Goal: Information Seeking & Learning: Find contact information

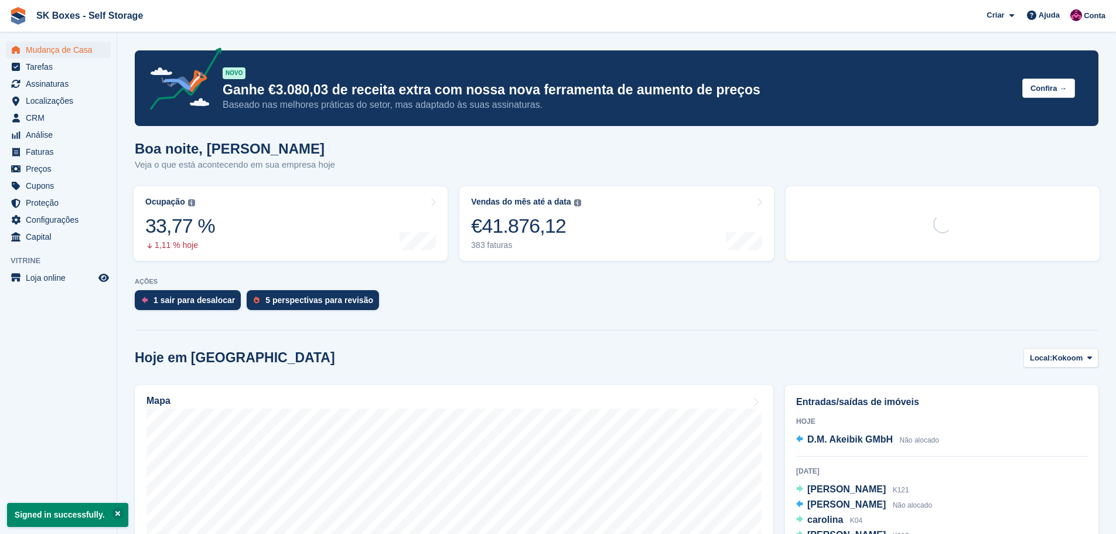
click at [315, 306] on div "5 perspectivas para revisão" at bounding box center [313, 300] width 132 height 20
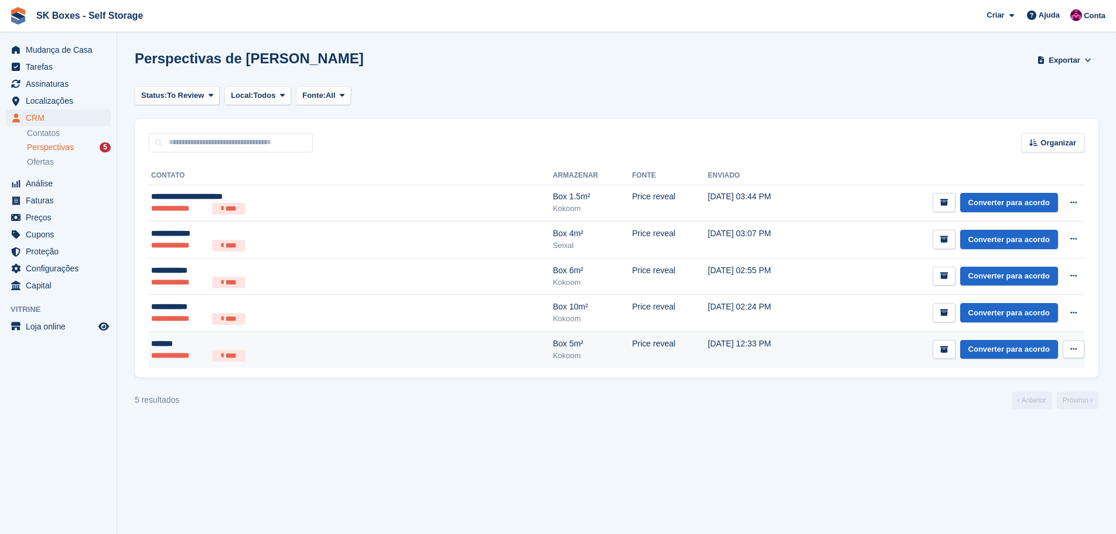
click at [295, 350] on ul "**********" at bounding box center [265, 356] width 228 height 12
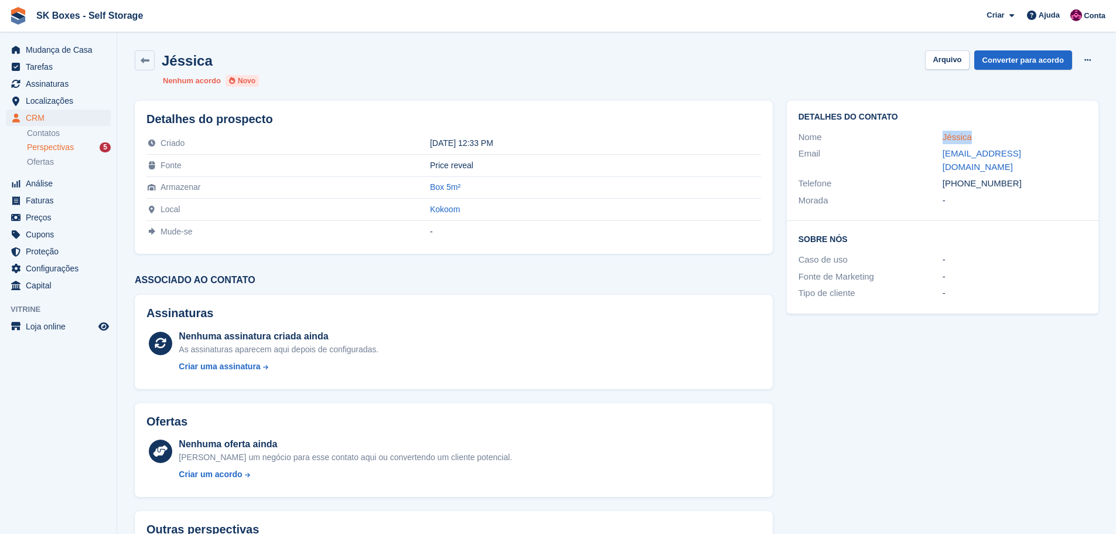
drag, startPoint x: 935, startPoint y: 136, endPoint x: 945, endPoint y: 132, distance: 10.5
click at [973, 133] on div "Nome Jéssica" at bounding box center [942, 137] width 288 height 17
copy div "Jéssica"
click at [929, 205] on div "Detalhes do contato Nome Jéssica Email jessy_filipa95@hotmail.com Telefone +351…" at bounding box center [943, 161] width 312 height 120
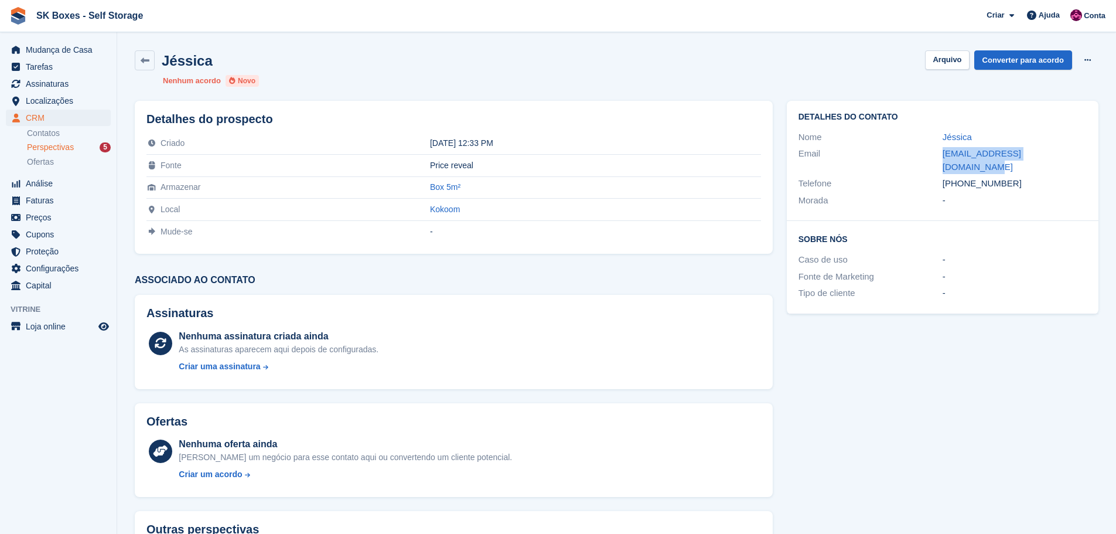
drag, startPoint x: 939, startPoint y: 150, endPoint x: 1056, endPoint y: 158, distance: 117.4
click at [1056, 158] on div "Email jessy_filipa95@hotmail.com" at bounding box center [942, 160] width 288 height 30
copy div "jessy_filipa95@hotmail.com"
click at [909, 192] on div "Morada -" at bounding box center [942, 200] width 288 height 17
drag, startPoint x: 1008, startPoint y: 172, endPoint x: 965, endPoint y: 175, distance: 44.1
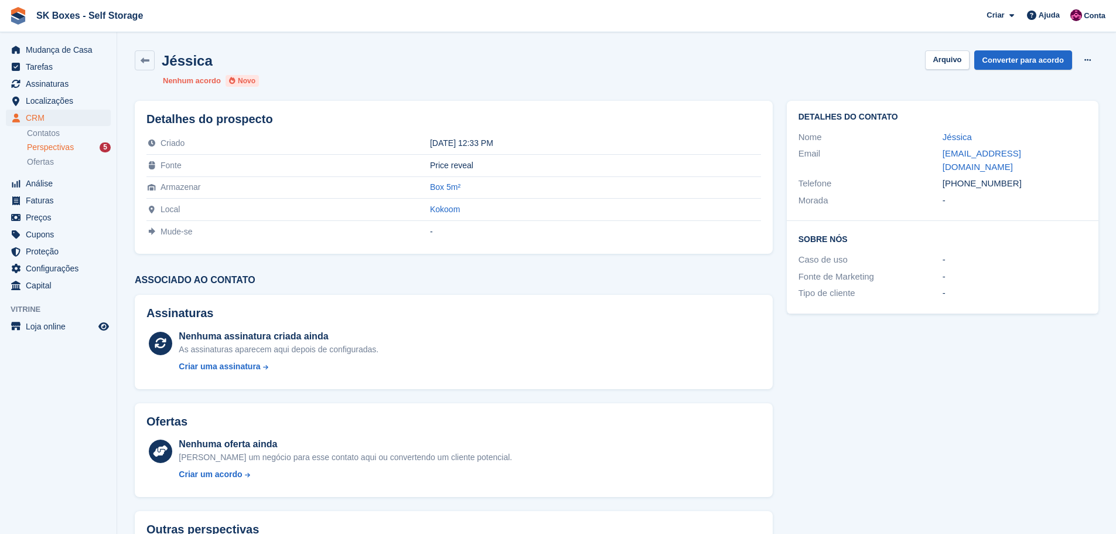
click at [965, 177] on div "+351926135487" at bounding box center [1014, 183] width 144 height 13
copy div "926135487"
click at [68, 107] on span "Localizações" at bounding box center [61, 101] width 70 height 16
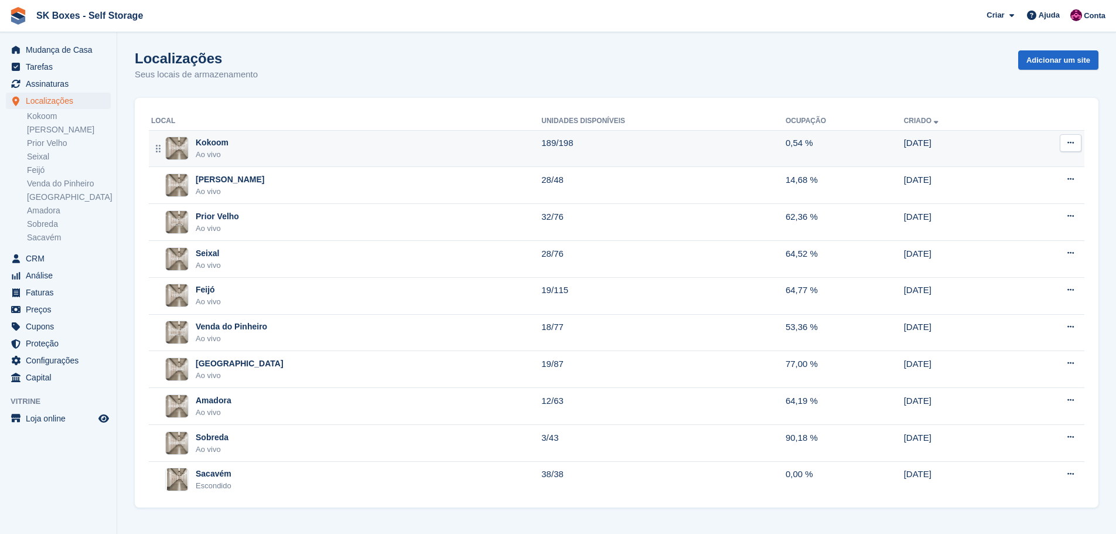
click at [293, 148] on div "Kokoom Ao vivo" at bounding box center [346, 148] width 390 height 24
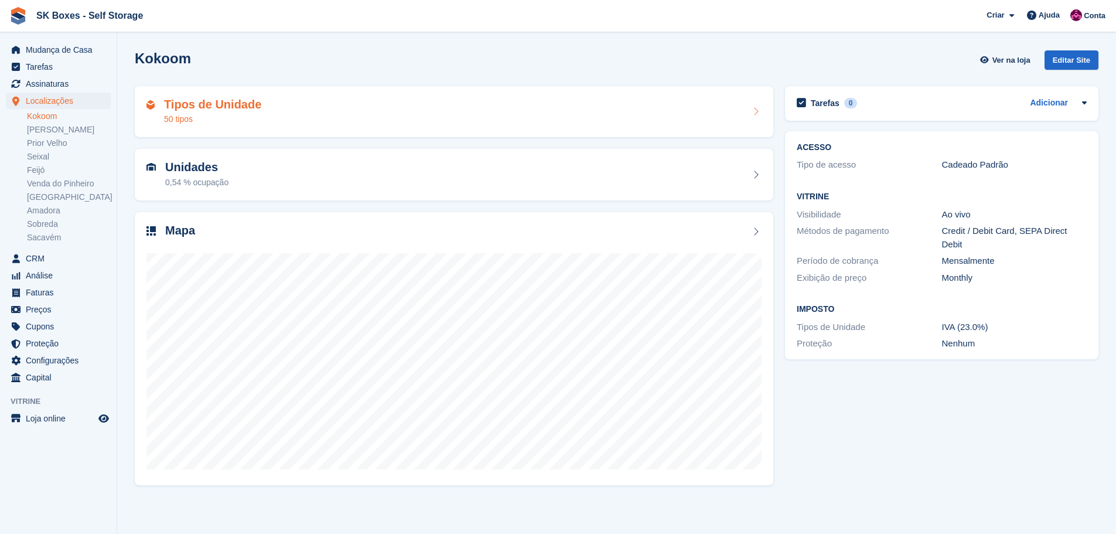
click at [405, 121] on div "Tipos de Unidade 50 tipos" at bounding box center [453, 112] width 615 height 28
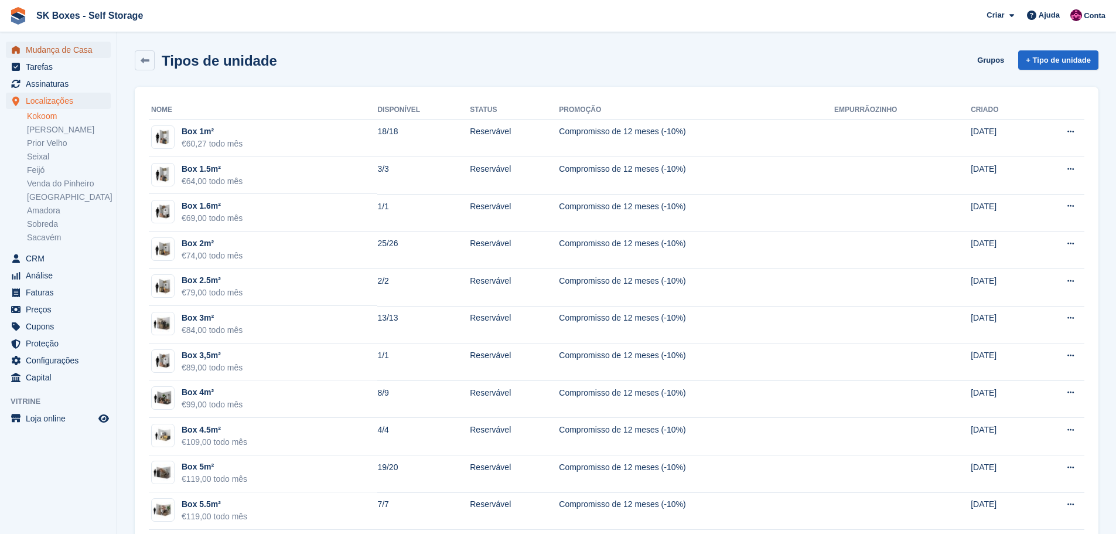
click at [70, 56] on span "Mudança de Casa" at bounding box center [61, 50] width 70 height 16
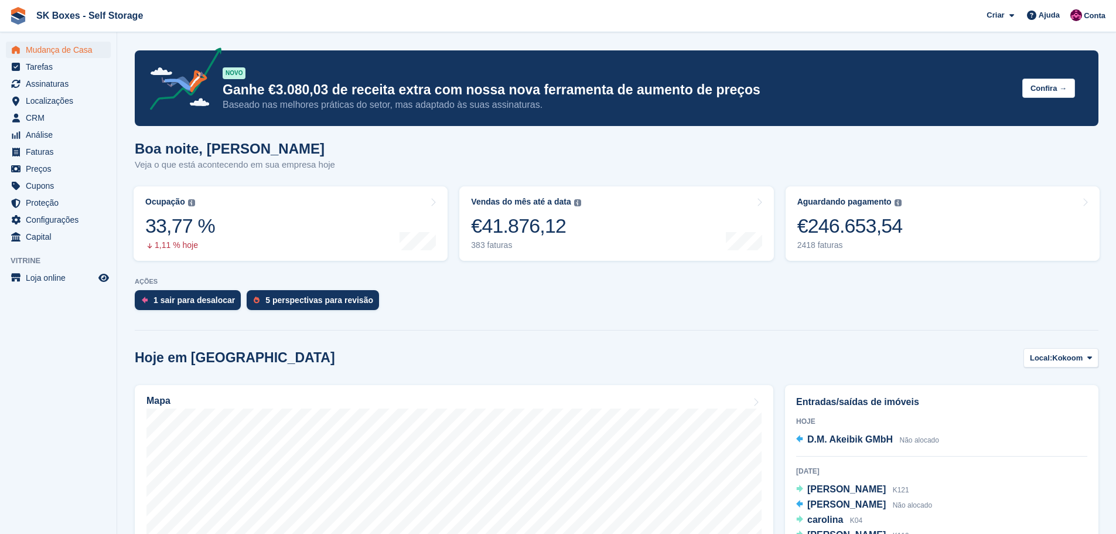
click at [324, 304] on div "5 perspectivas para revisão" at bounding box center [319, 299] width 108 height 9
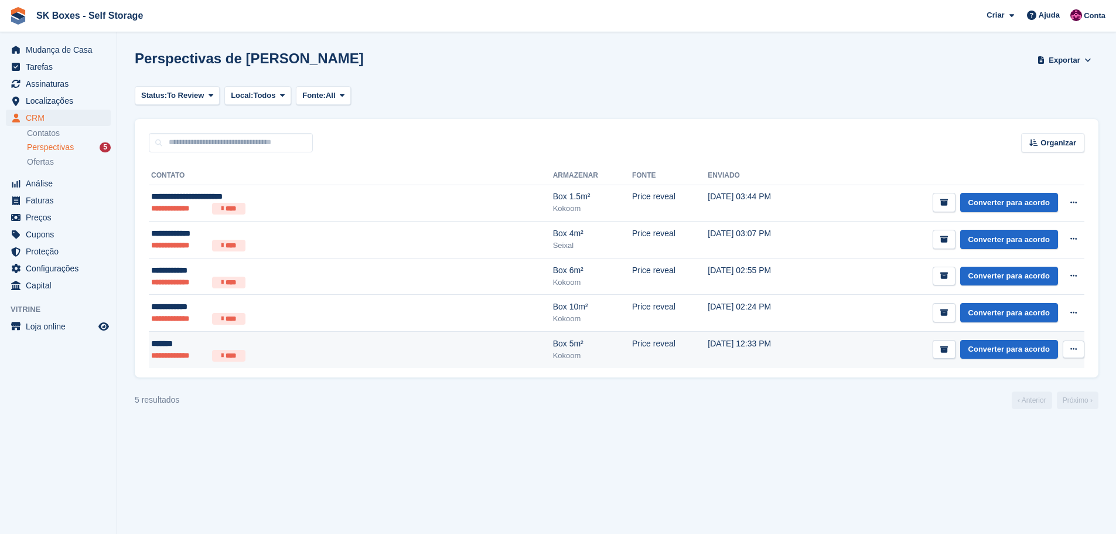
click at [352, 351] on ul "**********" at bounding box center [265, 356] width 228 height 12
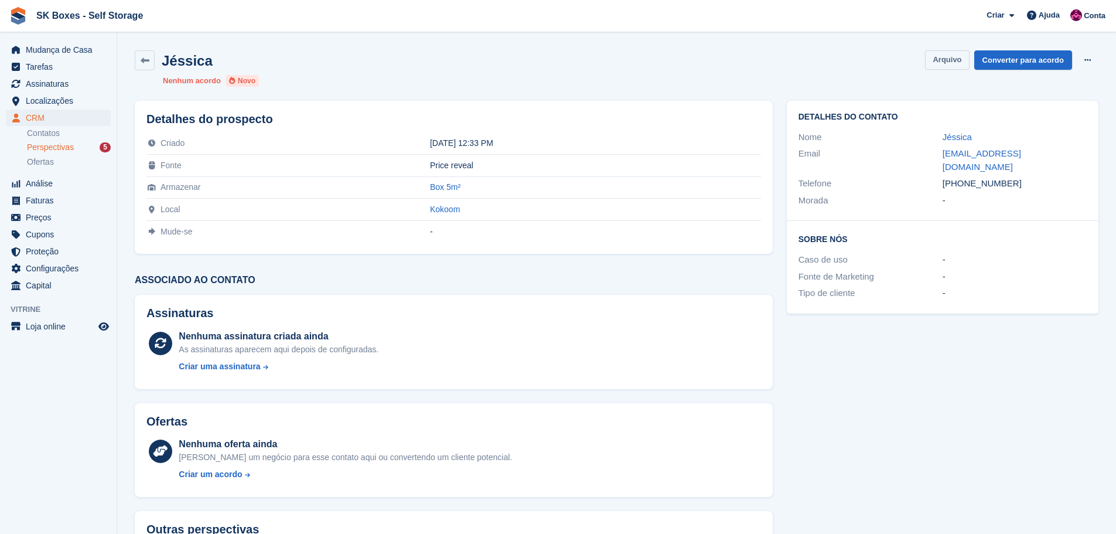
click at [942, 56] on button "Arquivo" at bounding box center [947, 59] width 44 height 19
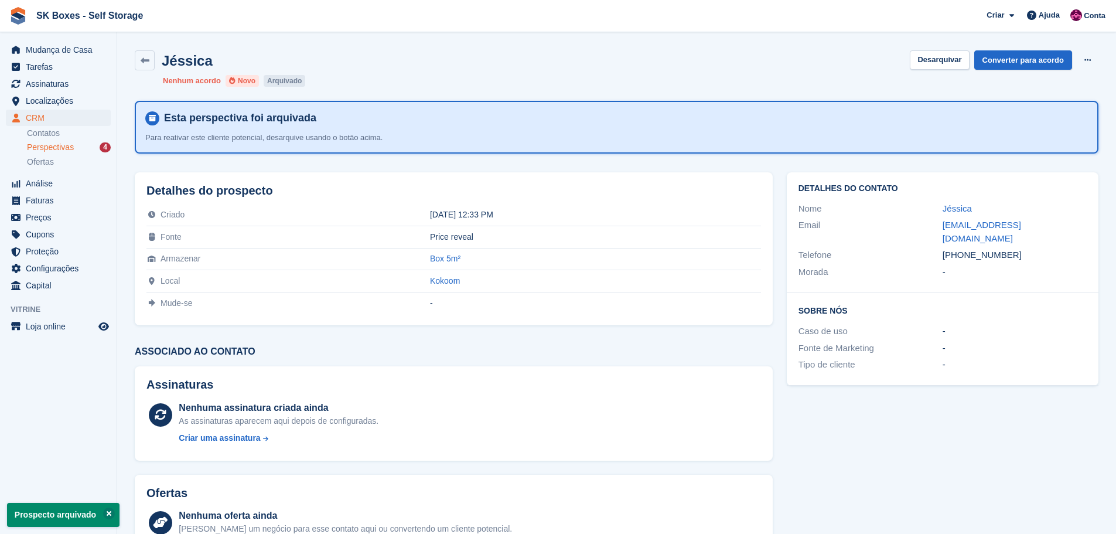
click at [75, 148] on div "Perspectivas 4" at bounding box center [69, 147] width 84 height 11
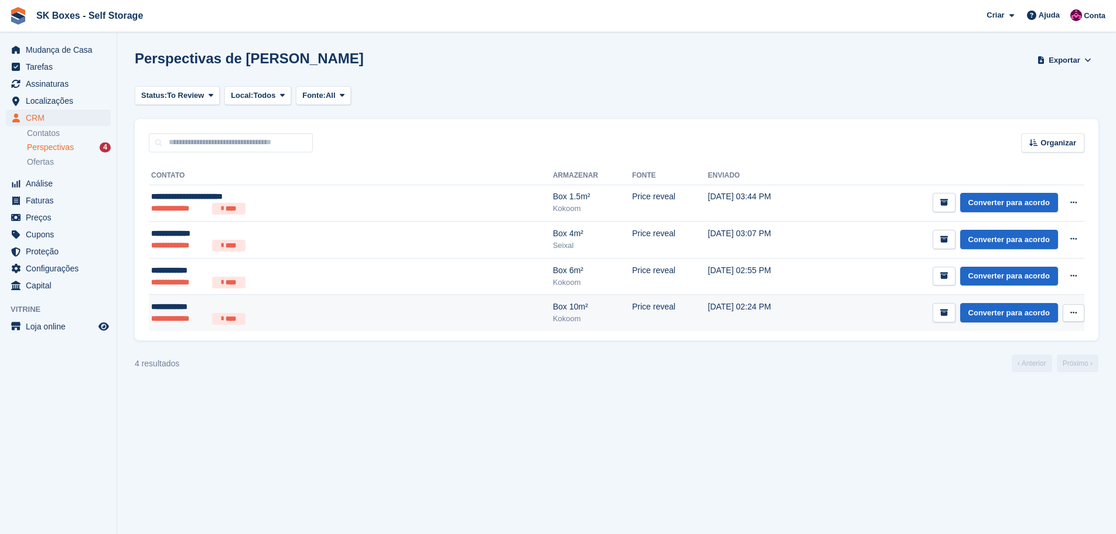
click at [264, 318] on ul "**********" at bounding box center [265, 319] width 228 height 12
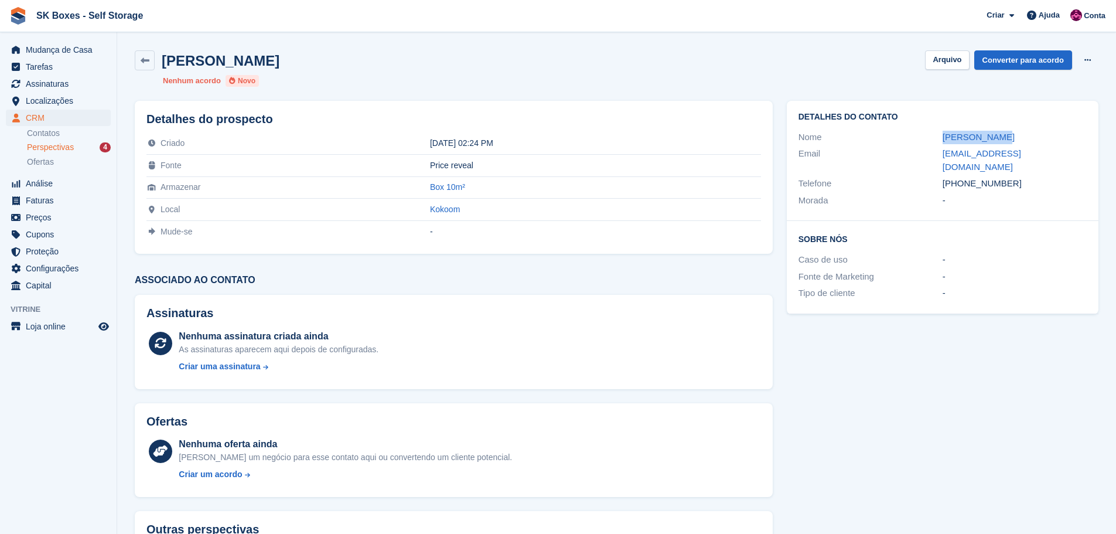
drag, startPoint x: 918, startPoint y: 131, endPoint x: 1016, endPoint y: 136, distance: 98.5
click at [1016, 136] on div "Nome Duarte Faria" at bounding box center [942, 137] width 288 height 17
copy div "Duarte Faria"
drag, startPoint x: 936, startPoint y: 195, endPoint x: 986, endPoint y: 177, distance: 53.0
click at [938, 194] on div "Morada -" at bounding box center [942, 200] width 288 height 17
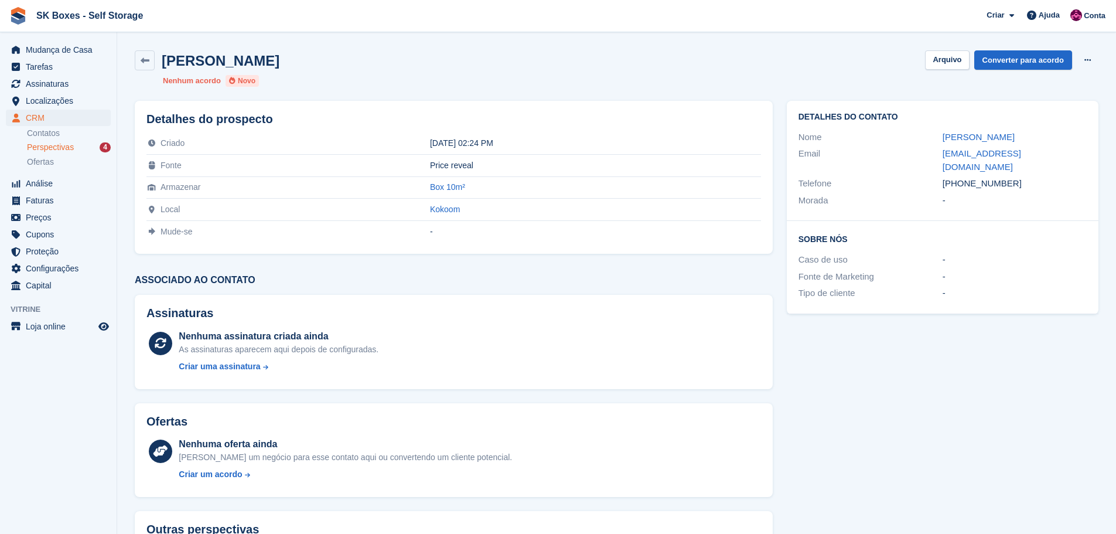
drag, startPoint x: 1013, startPoint y: 171, endPoint x: 965, endPoint y: 167, distance: 48.2
click at [965, 177] on div "+351910401582" at bounding box center [1014, 183] width 144 height 13
copy div "910401582"
click at [986, 251] on div "Caso de uso -" at bounding box center [942, 259] width 288 height 17
drag, startPoint x: 979, startPoint y: 158, endPoint x: 1044, endPoint y: 157, distance: 65.6
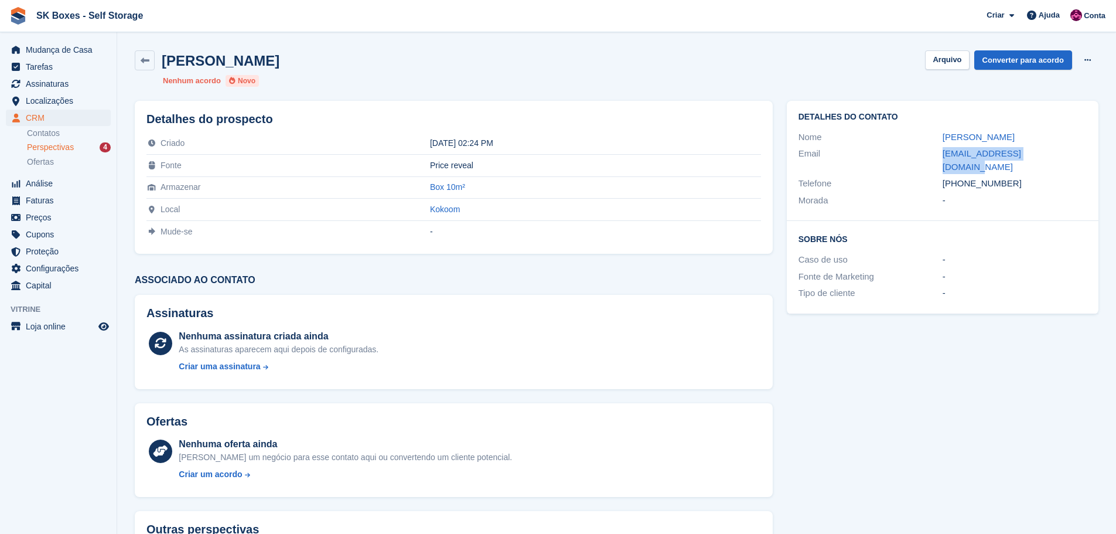
click at [1044, 157] on div "Email duartefariapt@gmail.com" at bounding box center [942, 160] width 288 height 30
copy div "duartefariapt@gmail.com"
click at [960, 57] on button "Arquivo" at bounding box center [947, 59] width 44 height 19
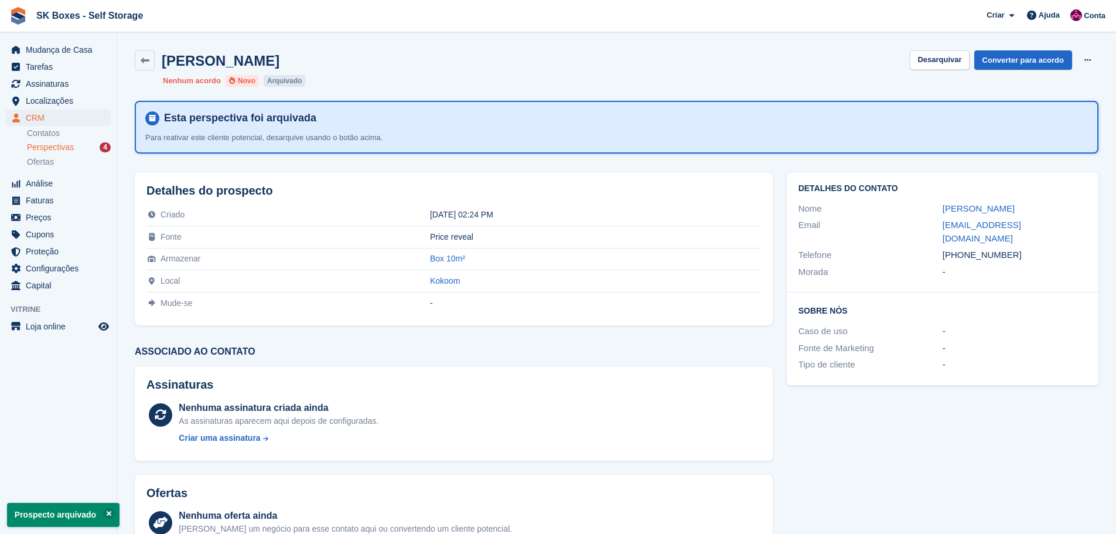
click at [51, 152] on span "Perspectivas" at bounding box center [50, 147] width 47 height 11
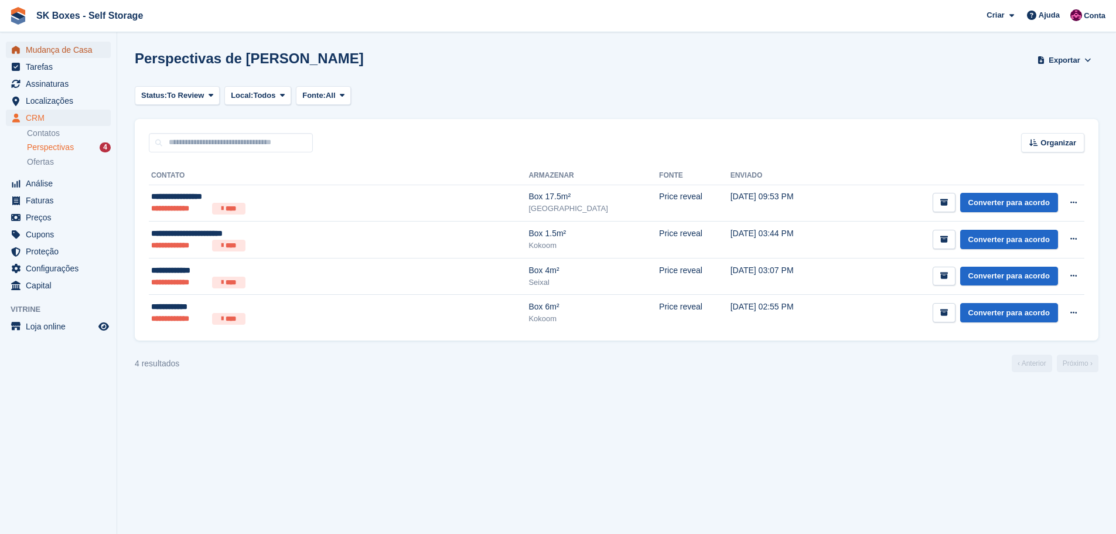
click at [75, 47] on span "Mudança de Casa" at bounding box center [61, 50] width 70 height 16
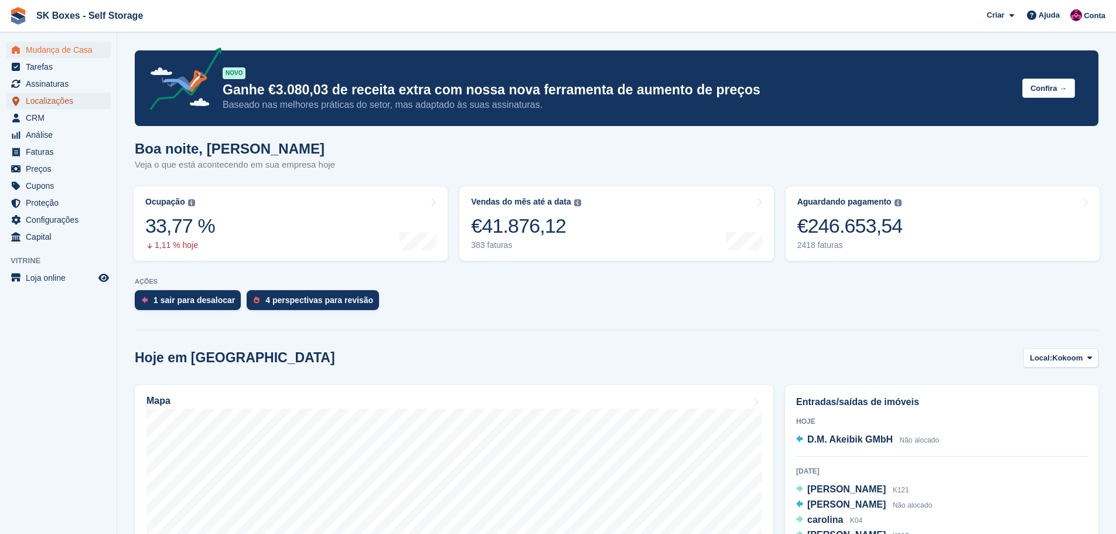
click at [57, 99] on span "Localizações" at bounding box center [61, 101] width 70 height 16
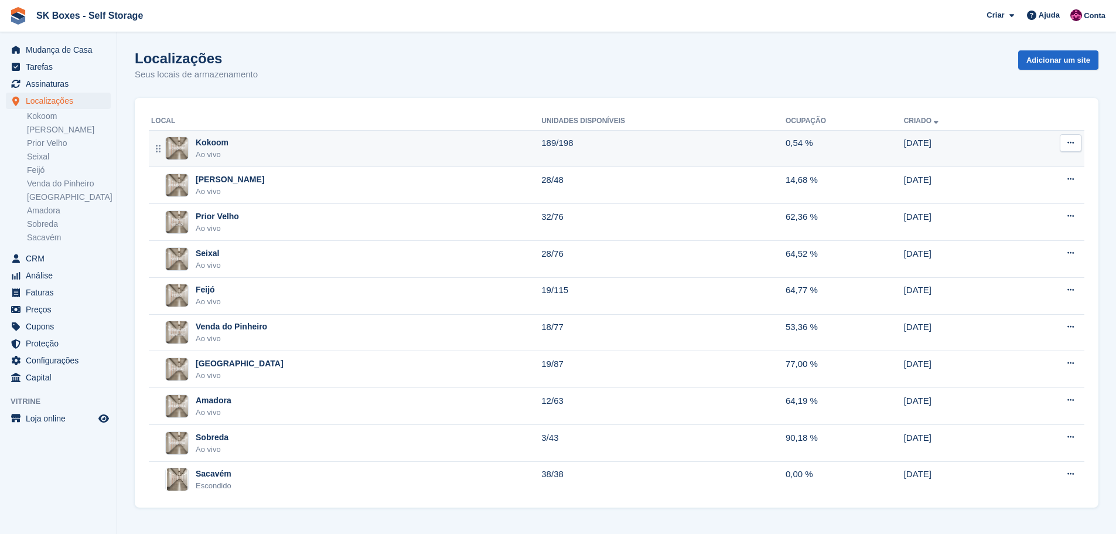
click at [241, 152] on div "Kokoom Ao vivo" at bounding box center [346, 148] width 390 height 24
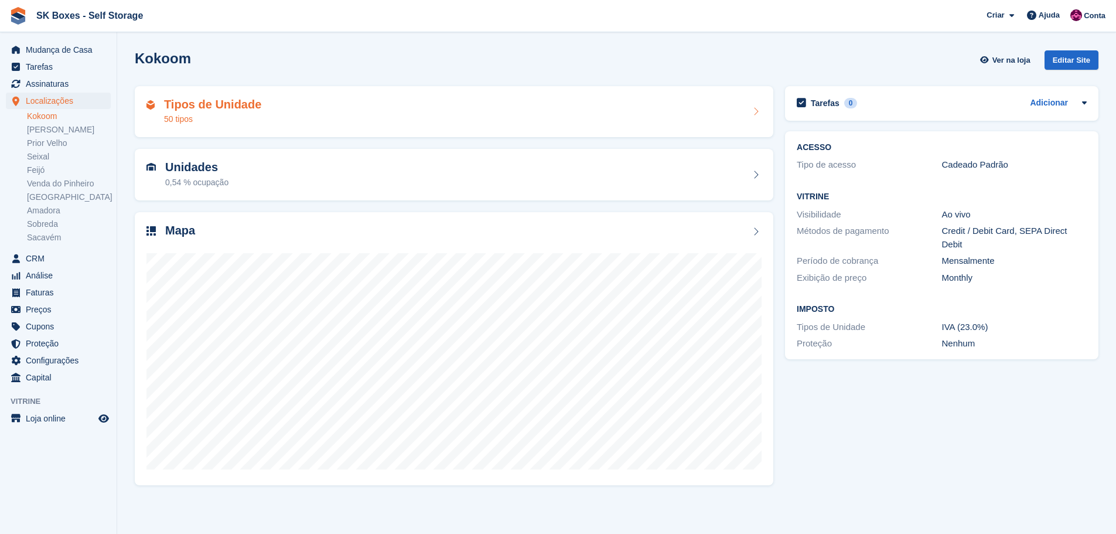
click at [261, 115] on div "Tipos de Unidade 50 tipos" at bounding box center [453, 112] width 615 height 28
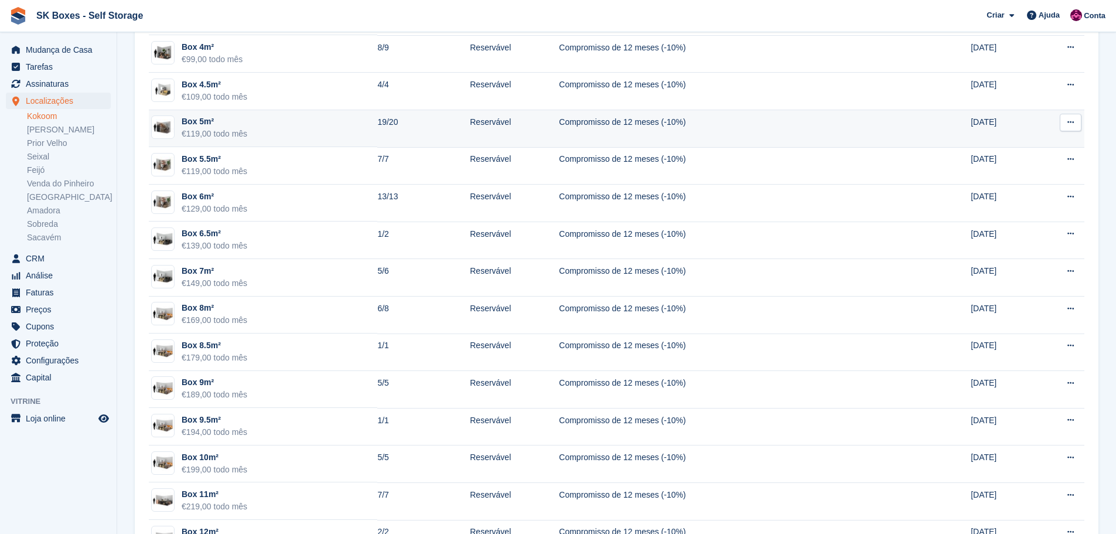
scroll to position [351, 0]
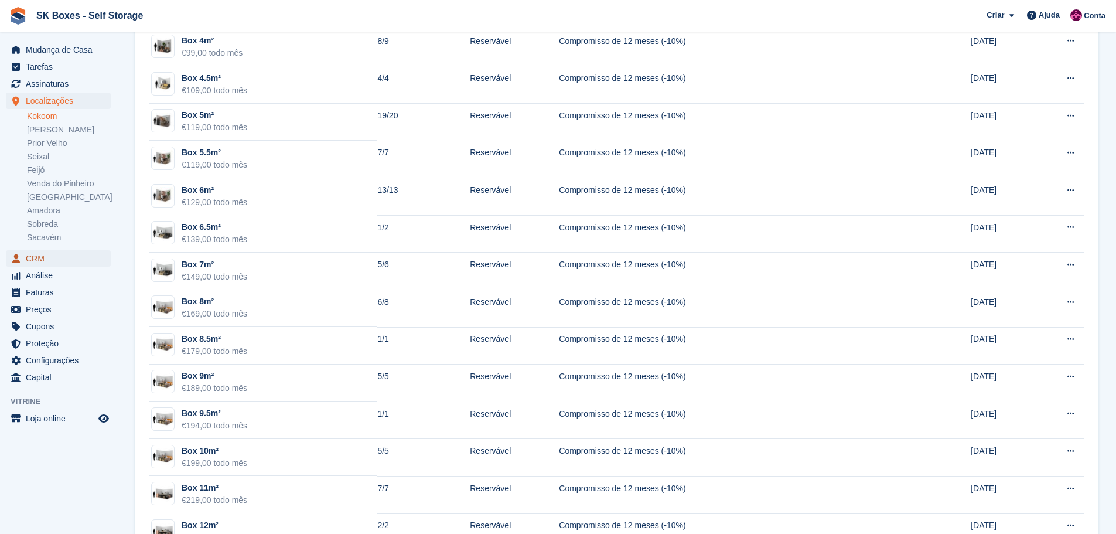
click at [35, 263] on span "CRM" at bounding box center [61, 258] width 70 height 16
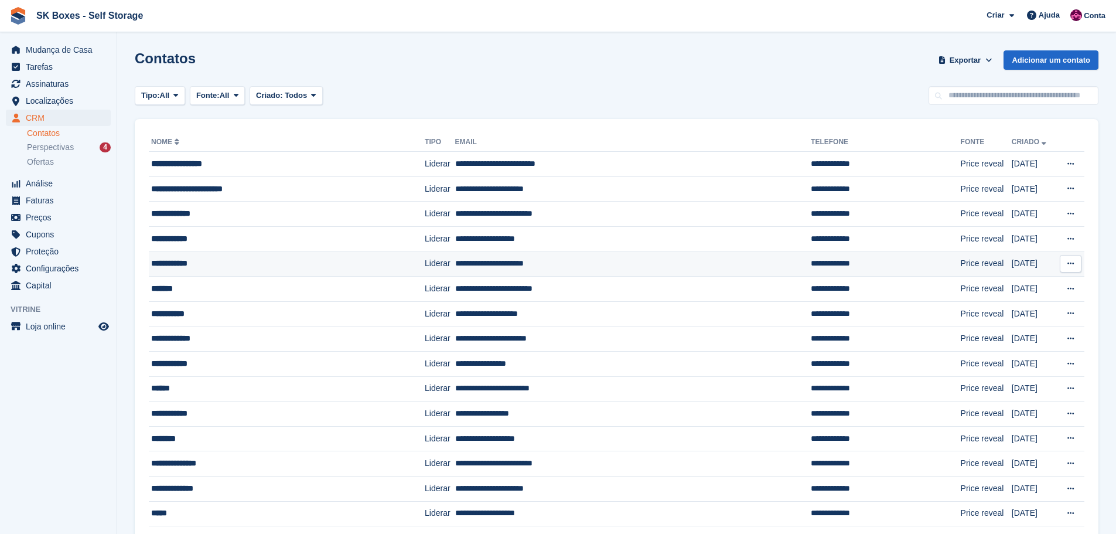
click at [250, 261] on div "**********" at bounding box center [266, 263] width 231 height 12
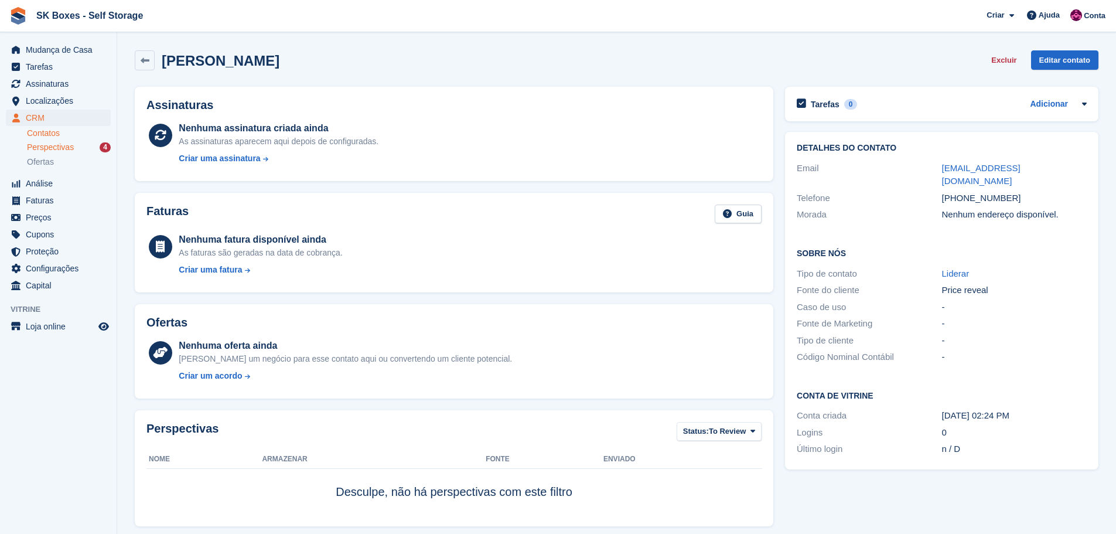
click at [73, 148] on div "Perspectivas 4" at bounding box center [69, 147] width 84 height 11
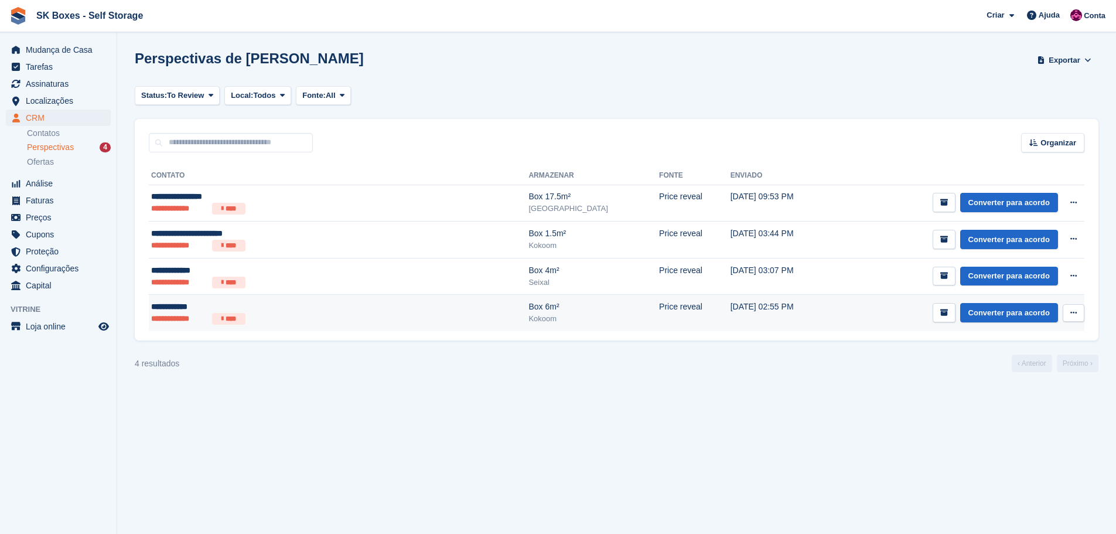
click at [281, 315] on ul "**********" at bounding box center [265, 319] width 228 height 12
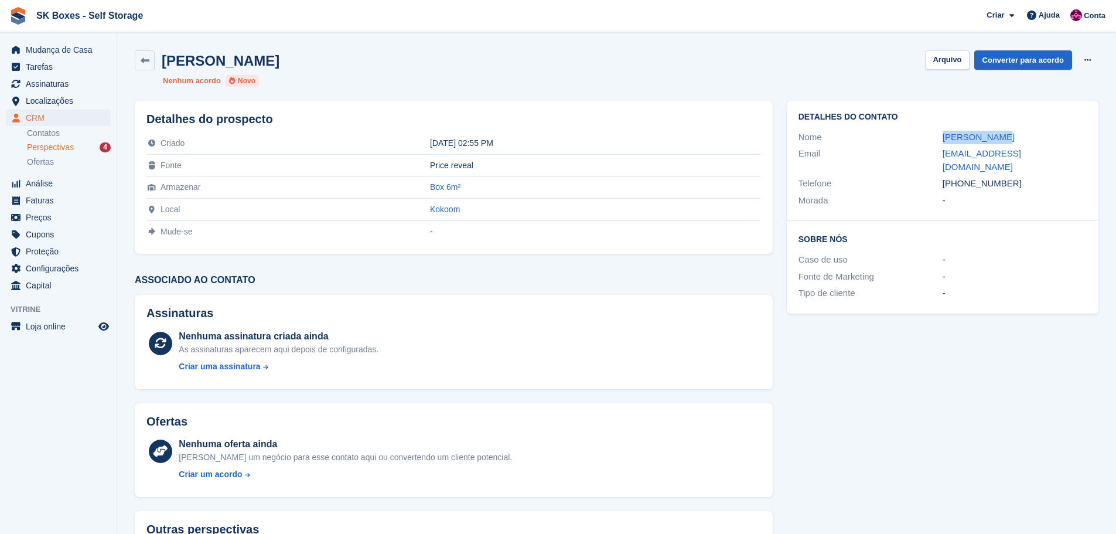
drag, startPoint x: 933, startPoint y: 134, endPoint x: 1008, endPoint y: 131, distance: 75.0
click at [1008, 131] on div "Nome Inês Moreira" at bounding box center [942, 137] width 288 height 17
copy div "Inês Moreira"
drag, startPoint x: 936, startPoint y: 215, endPoint x: 939, endPoint y: 202, distance: 13.1
click at [938, 221] on div "Sobre Nós Caso de uso - Fonte de Marketing - Tipo de cliente -" at bounding box center [943, 267] width 312 height 93
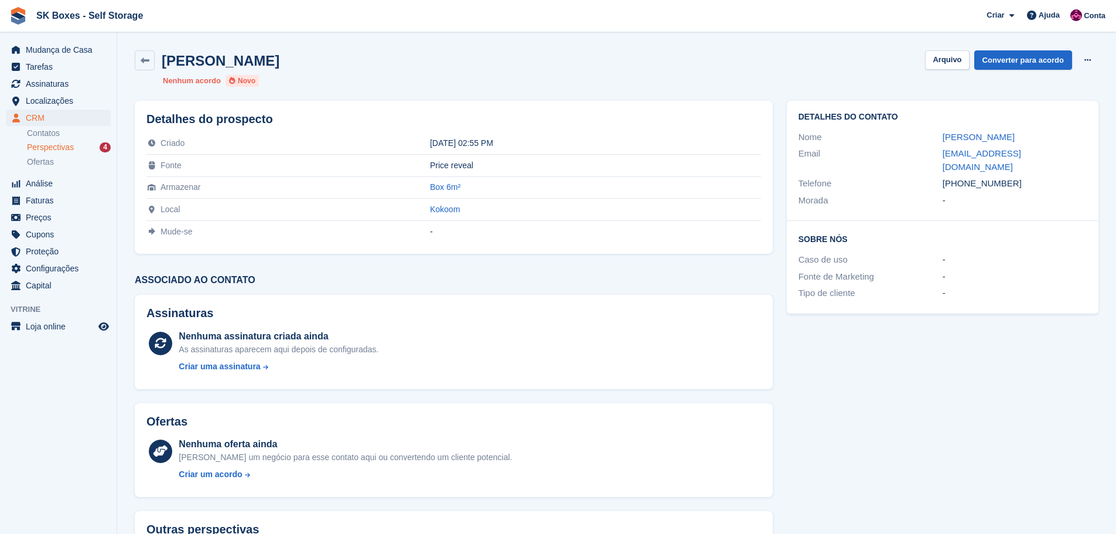
drag, startPoint x: 1006, startPoint y: 166, endPoint x: 965, endPoint y: 174, distance: 42.4
click at [965, 177] on div "+351936616870" at bounding box center [1014, 183] width 144 height 13
copy div "936616870"
drag, startPoint x: 937, startPoint y: 151, endPoint x: 1048, endPoint y: 155, distance: 110.8
click at [1048, 155] on div "Email ines_srm@hotmail.com" at bounding box center [942, 160] width 288 height 30
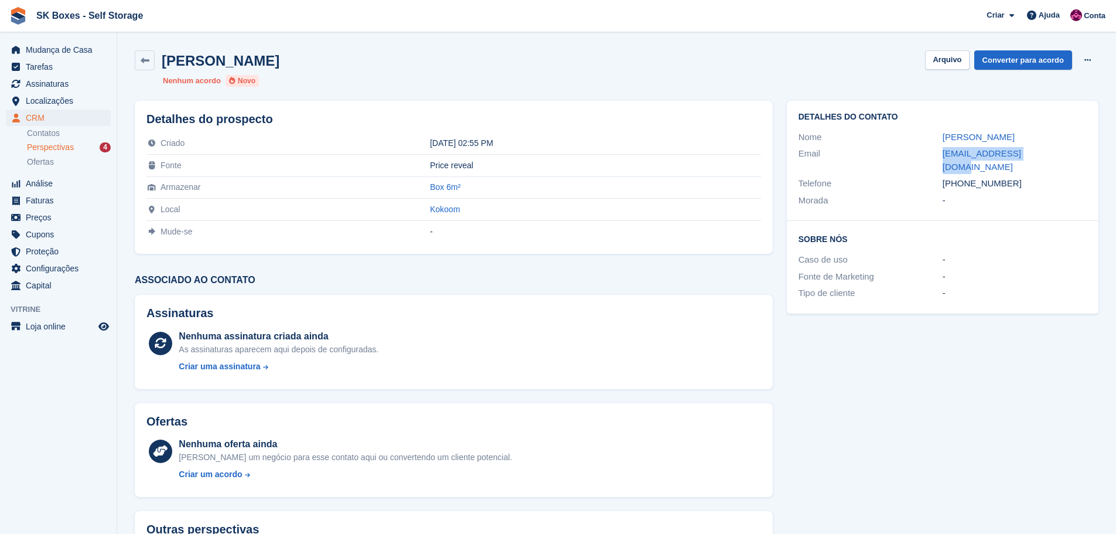
copy div "ines_srm@hotmail.com"
click at [49, 98] on span "Localizações" at bounding box center [61, 101] width 70 height 16
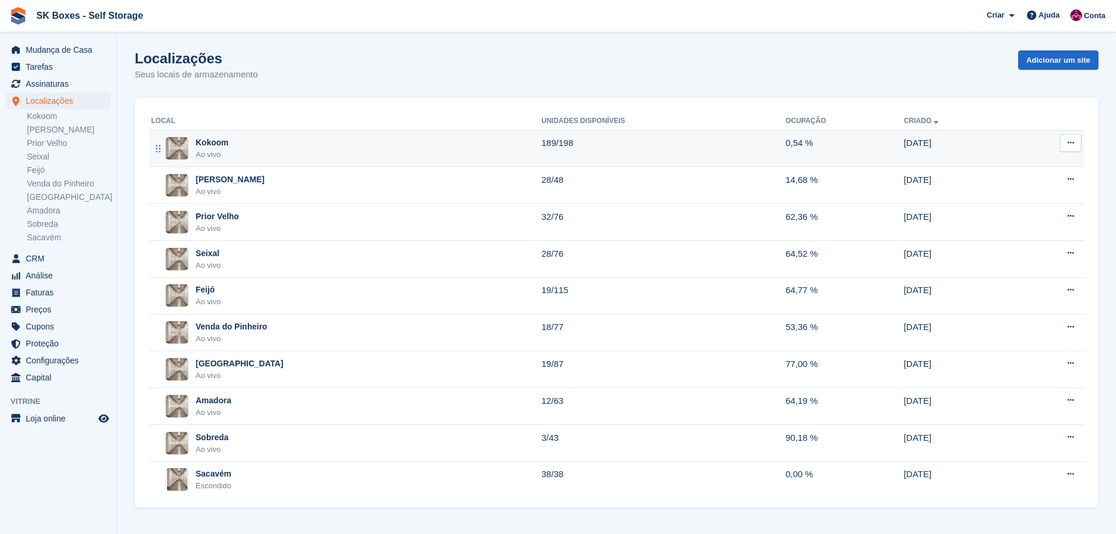
click at [293, 151] on div "Kokoom Ao vivo" at bounding box center [346, 148] width 390 height 24
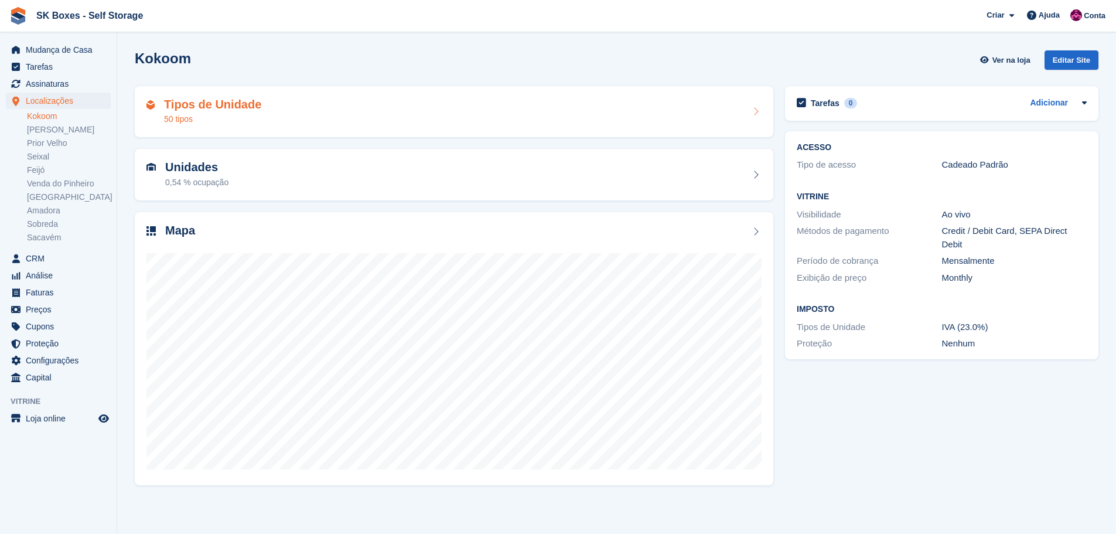
click at [307, 114] on div "Tipos de Unidade 50 tipos" at bounding box center [453, 112] width 615 height 28
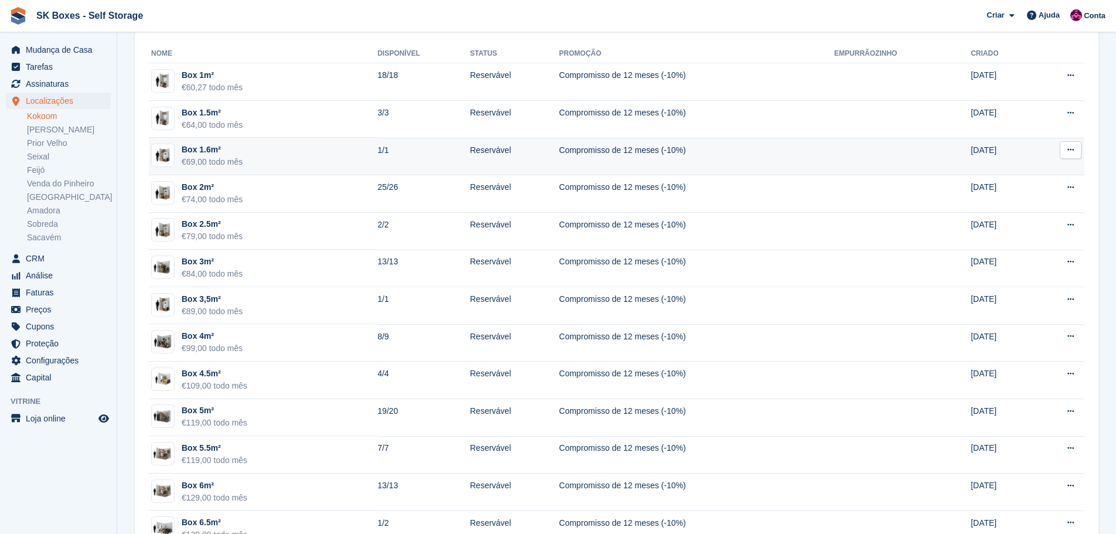
scroll to position [59, 0]
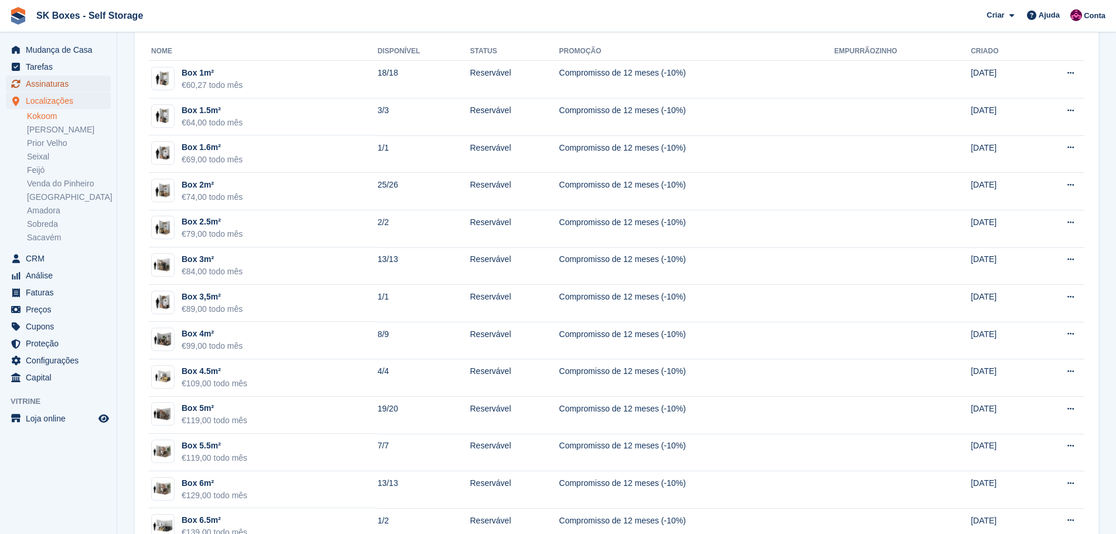
click at [59, 88] on span "Assinaturas" at bounding box center [61, 84] width 70 height 16
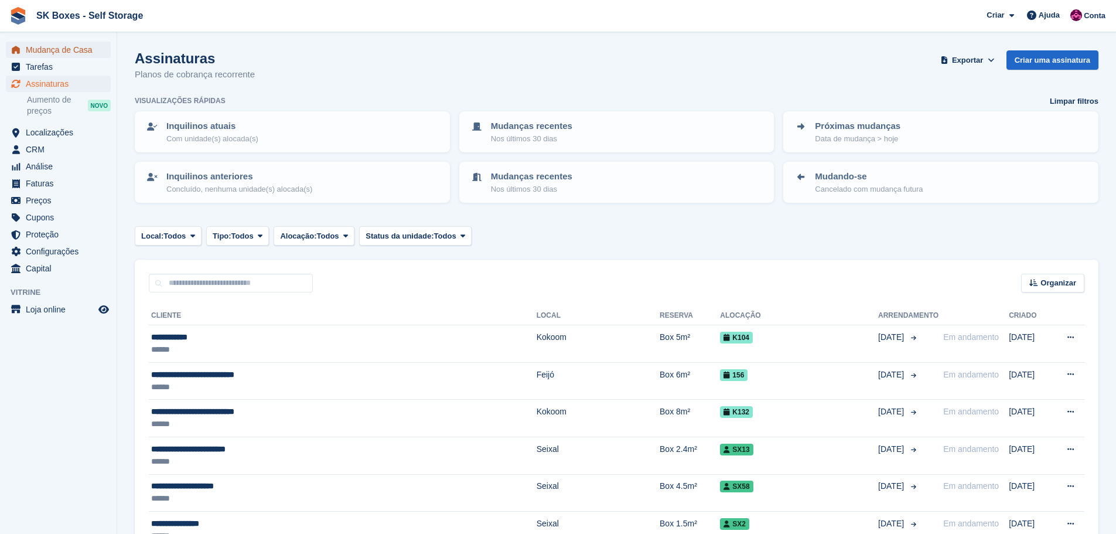
click at [62, 54] on span "Mudança de Casa" at bounding box center [61, 50] width 70 height 16
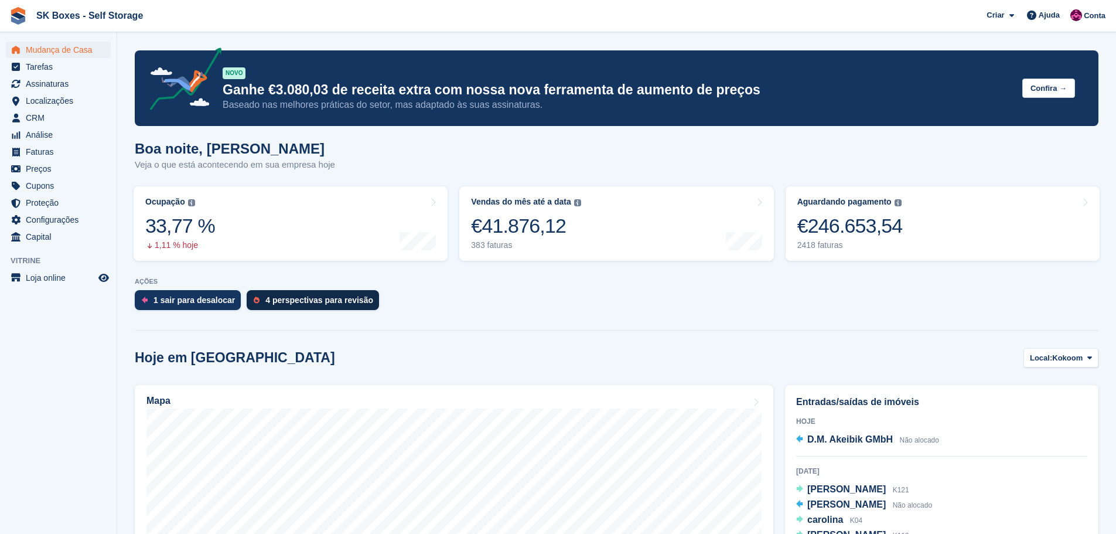
click at [281, 302] on div "4 perspectivas para revisão" at bounding box center [319, 299] width 108 height 9
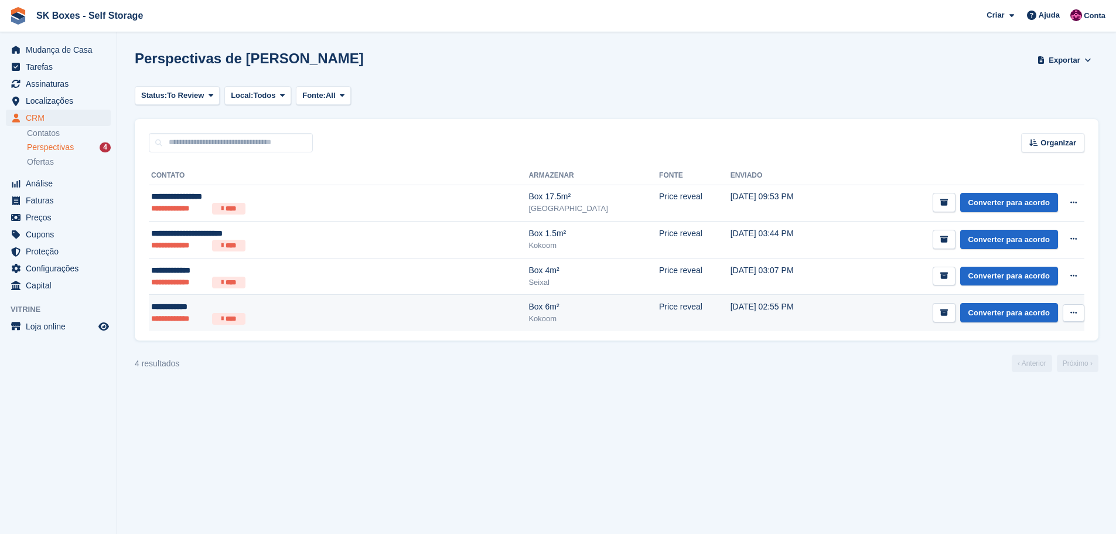
click at [298, 313] on ul "**********" at bounding box center [265, 319] width 228 height 12
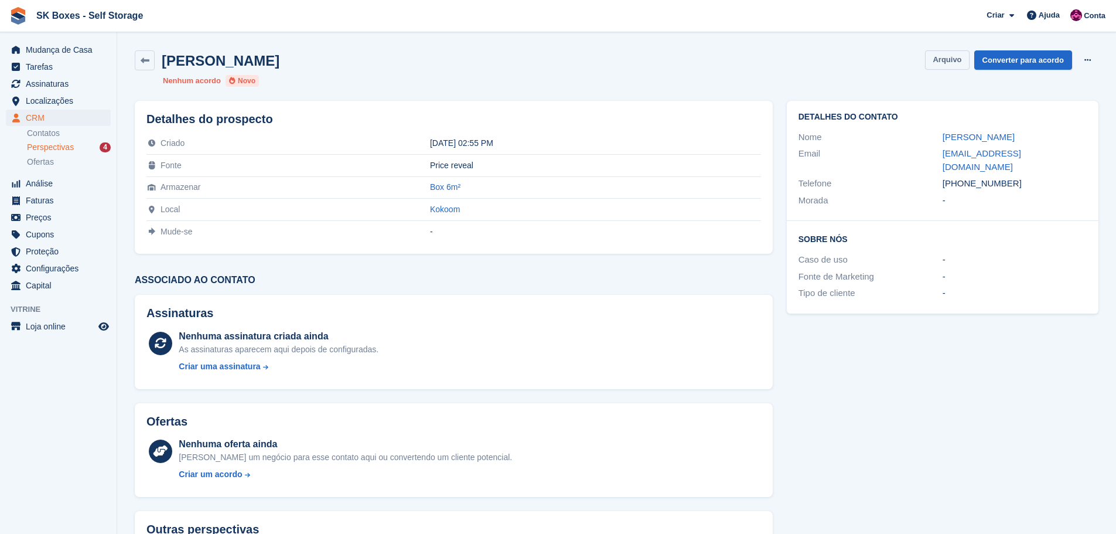
click at [956, 59] on button "Arquivo" at bounding box center [947, 59] width 44 height 19
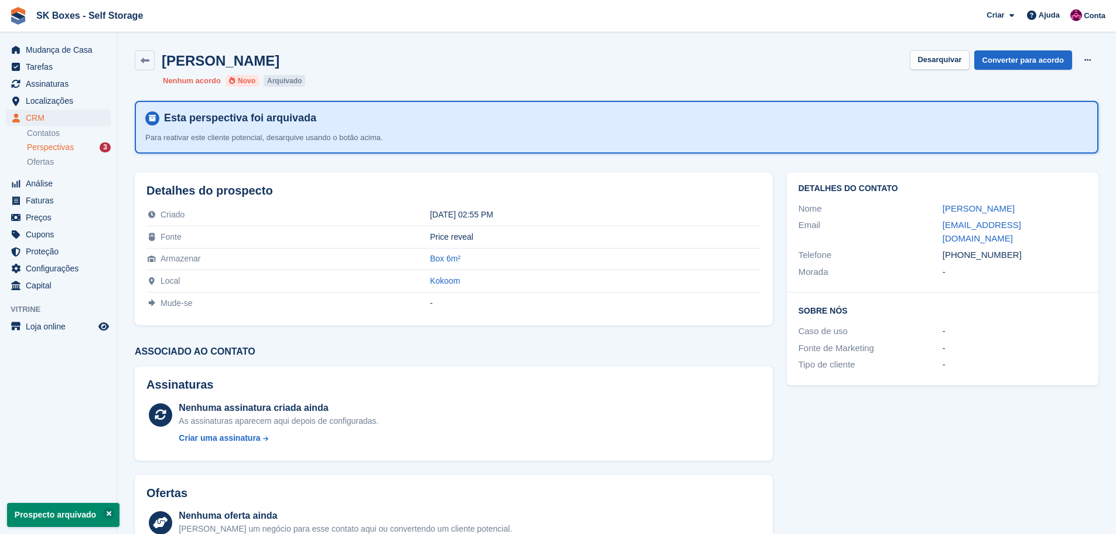
click at [60, 151] on span "Perspectivas" at bounding box center [50, 147] width 47 height 11
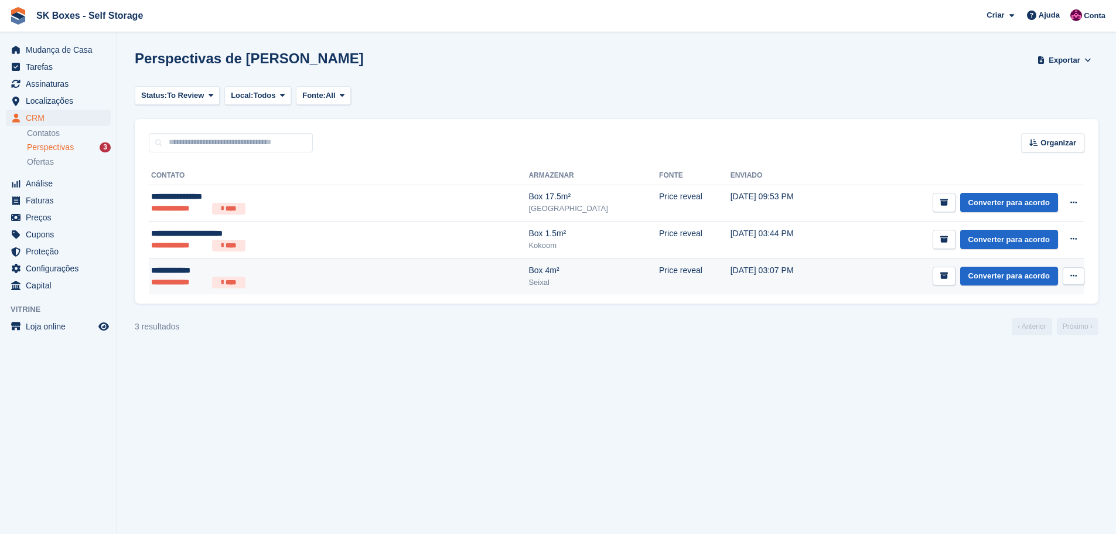
click at [235, 277] on li "****" at bounding box center [228, 282] width 33 height 12
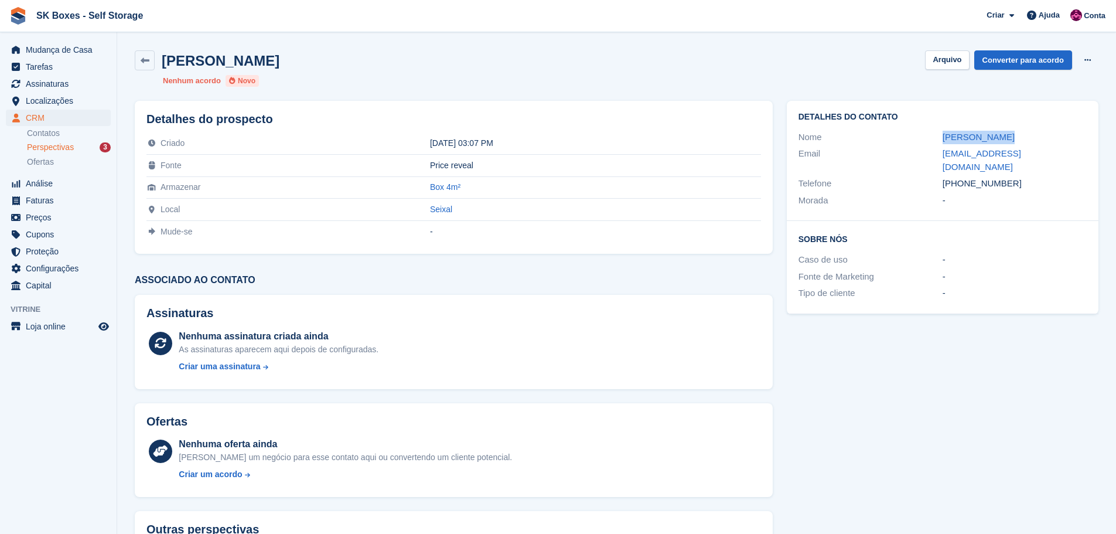
drag, startPoint x: 934, startPoint y: 138, endPoint x: 1031, endPoint y: 138, distance: 97.2
click at [1031, 138] on div "Nome [PERSON_NAME]" at bounding box center [942, 137] width 288 height 17
copy div "[PERSON_NAME]"
drag, startPoint x: 994, startPoint y: 265, endPoint x: 1002, endPoint y: 233, distance: 32.5
click at [996, 270] on div "-" at bounding box center [1014, 276] width 144 height 13
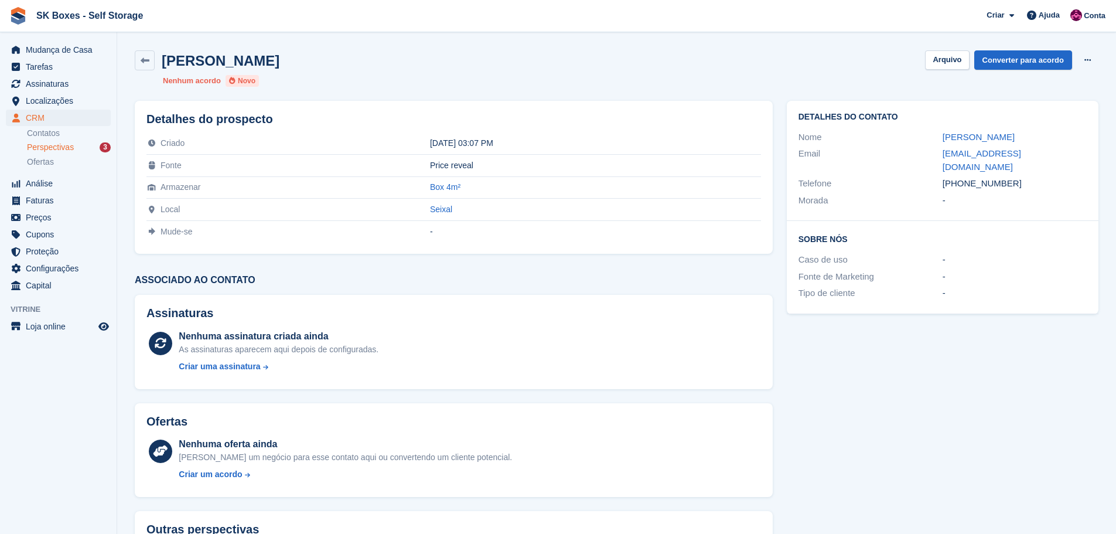
drag, startPoint x: 1013, startPoint y: 173, endPoint x: 961, endPoint y: 167, distance: 51.9
click at [961, 177] on div "+351933702388" at bounding box center [1014, 183] width 144 height 13
copy div "933702388"
click at [925, 146] on div "Detalhes do contato Nome Marco Correia Email marco.correia.09@gmail.com Telefon…" at bounding box center [943, 161] width 312 height 120
click at [929, 154] on div "Email" at bounding box center [870, 160] width 144 height 26
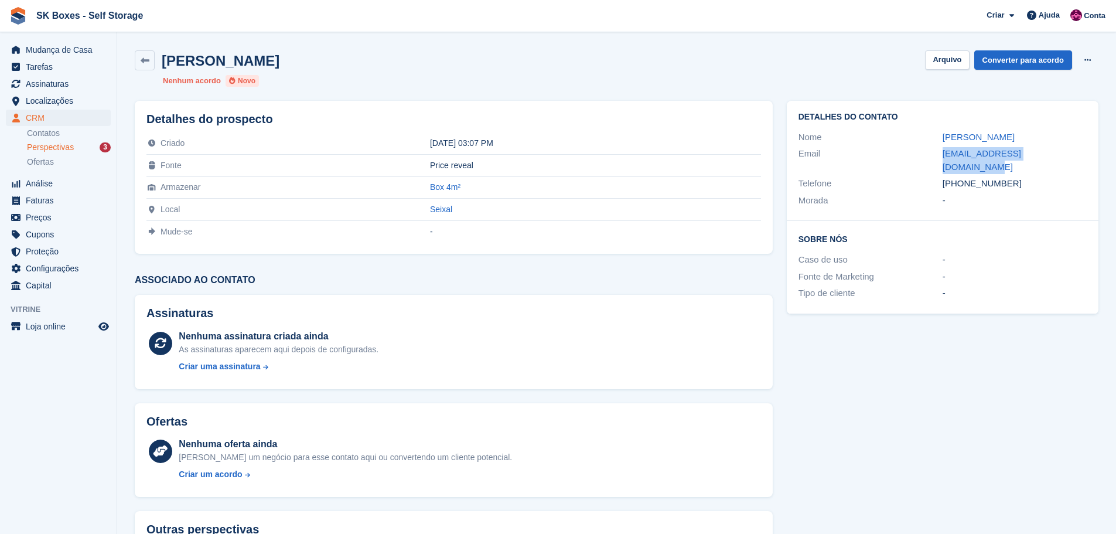
drag, startPoint x: 956, startPoint y: 155, endPoint x: 1064, endPoint y: 152, distance: 107.8
click at [1064, 152] on div "Email marco.correia.09@gmail.com" at bounding box center [942, 160] width 288 height 30
copy div "marco.correia.09@gmail.com"
click at [50, 100] on span "Localizações" at bounding box center [61, 101] width 70 height 16
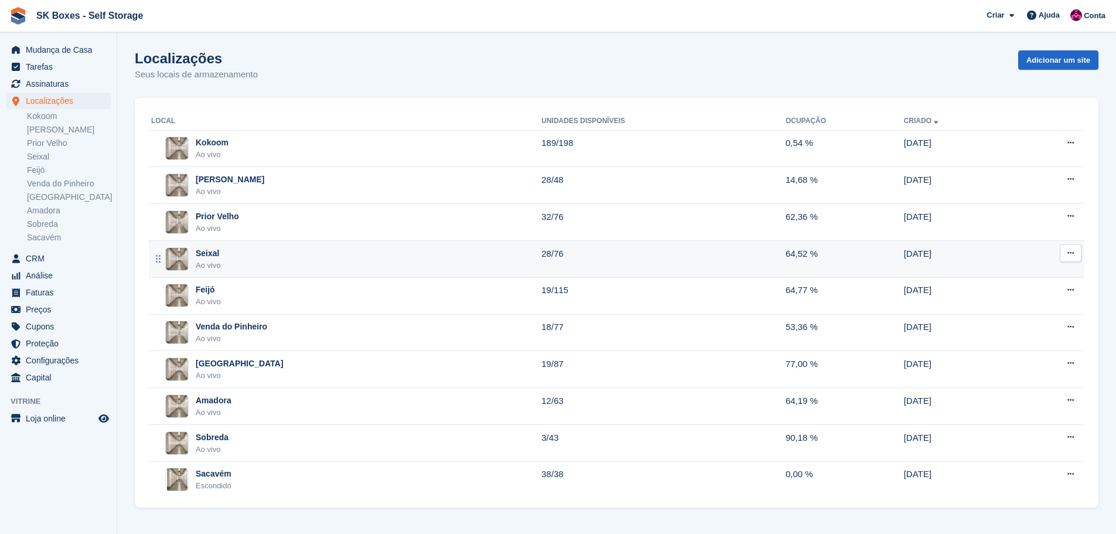
click at [241, 255] on div "Seixal Ao vivo" at bounding box center [346, 259] width 390 height 24
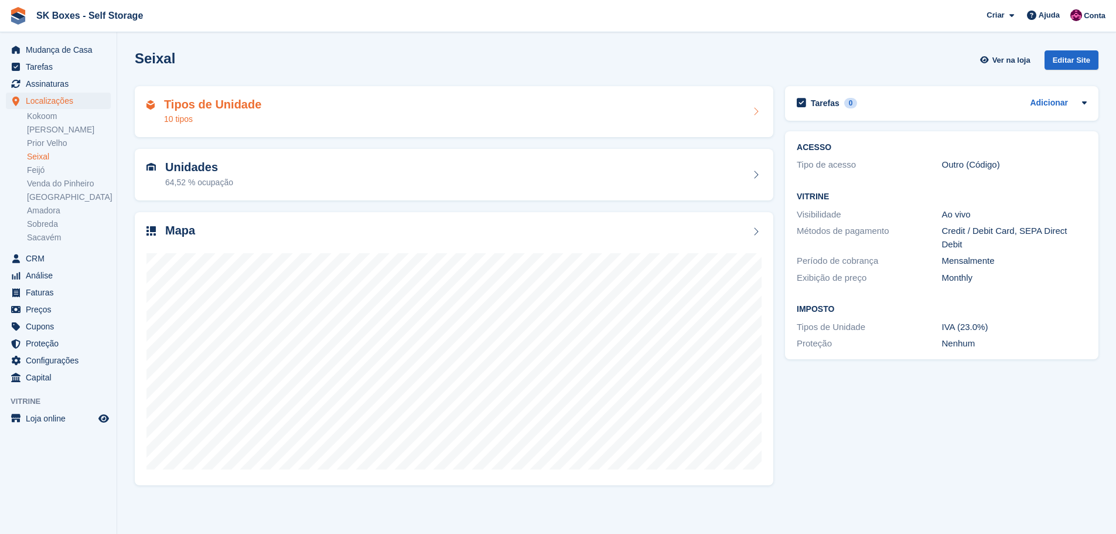
click at [272, 104] on div "Tipos de Unidade 10 tipos" at bounding box center [453, 112] width 615 height 28
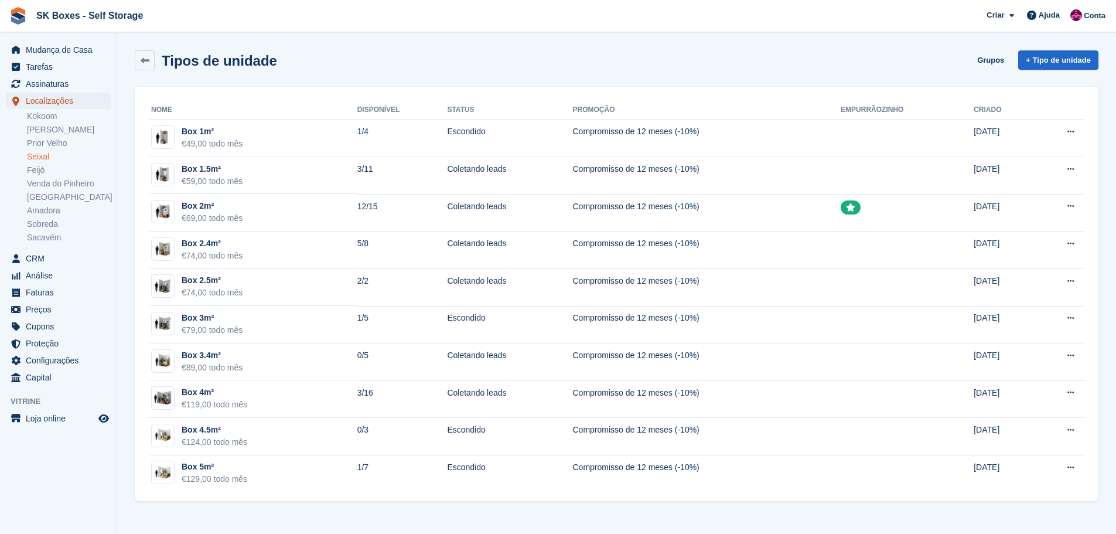
click at [57, 94] on span "Localizações" at bounding box center [61, 101] width 70 height 16
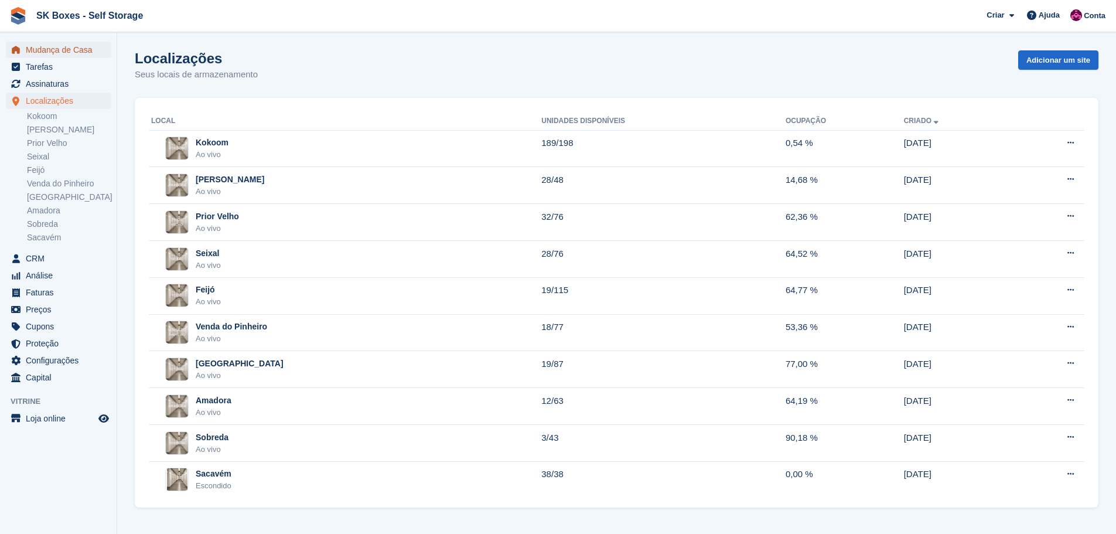
click at [77, 49] on span "Mudança de Casa" at bounding box center [61, 50] width 70 height 16
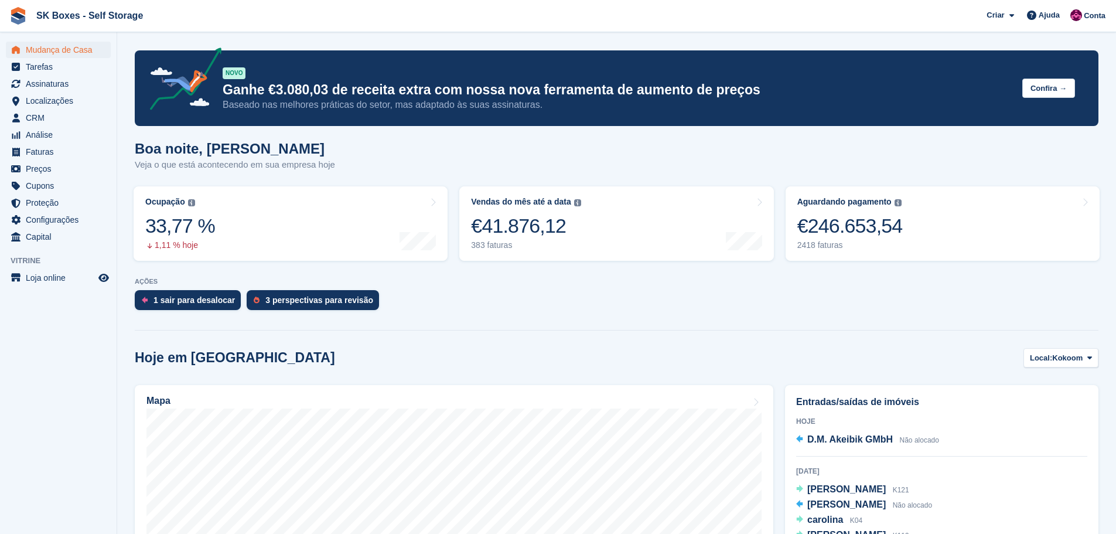
click at [336, 312] on link "3 perspectivas para revisão" at bounding box center [316, 303] width 138 height 26
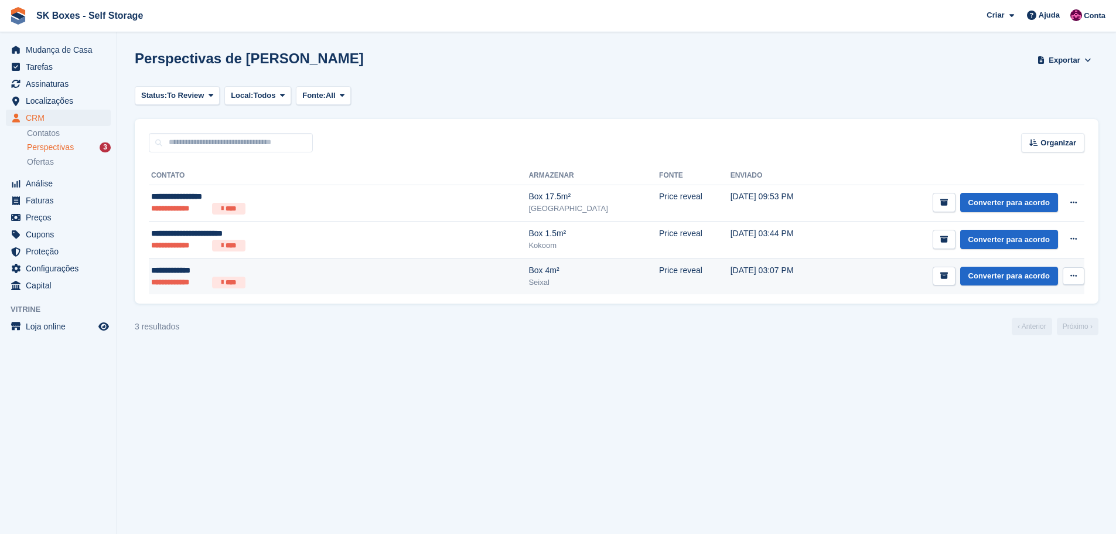
click at [346, 269] on div "**********" at bounding box center [265, 270] width 228 height 12
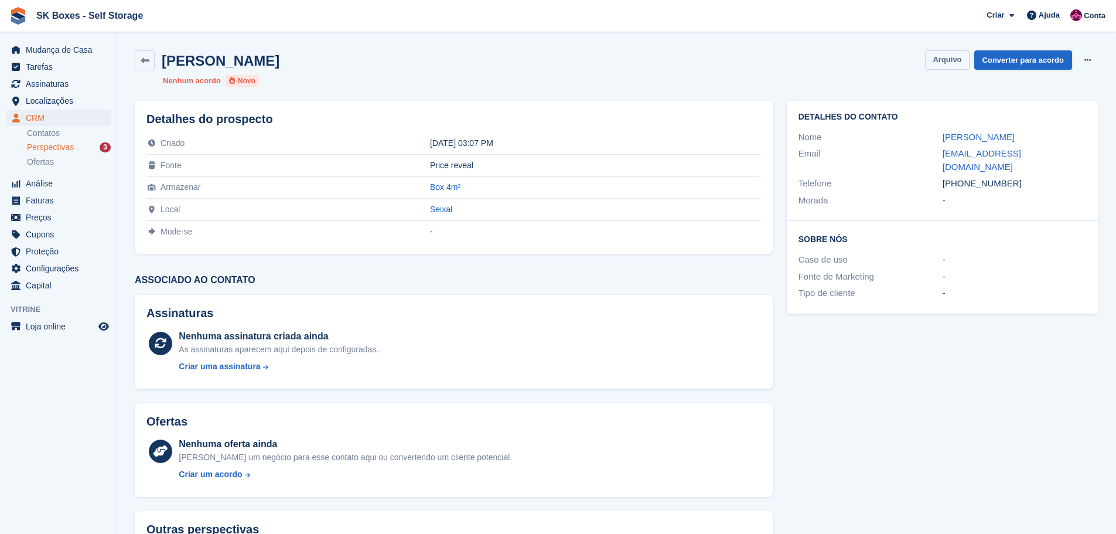
click at [969, 63] on button "Arquivo" at bounding box center [947, 59] width 44 height 19
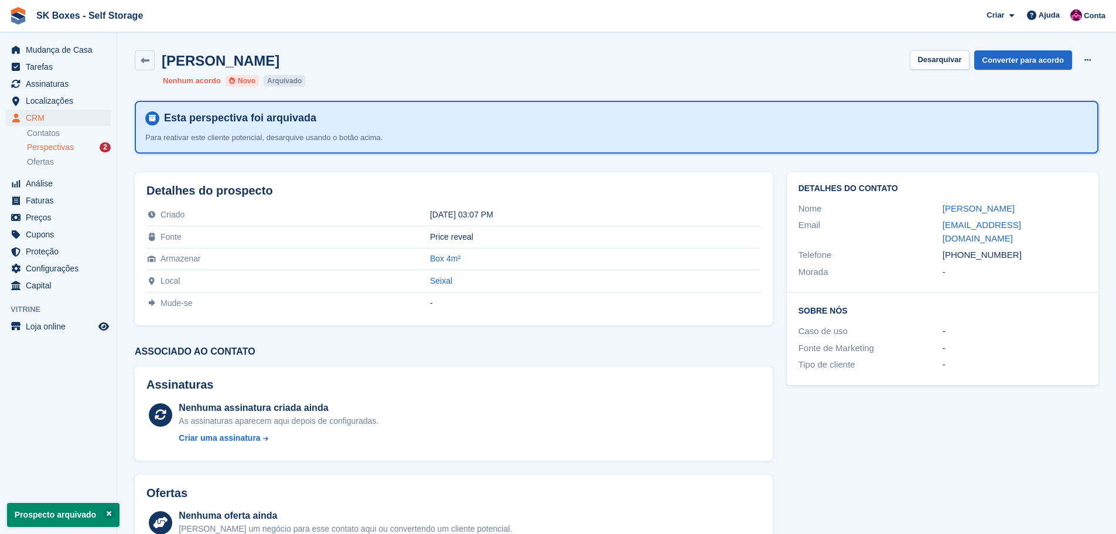
click at [68, 142] on span "Perspectivas" at bounding box center [50, 147] width 47 height 11
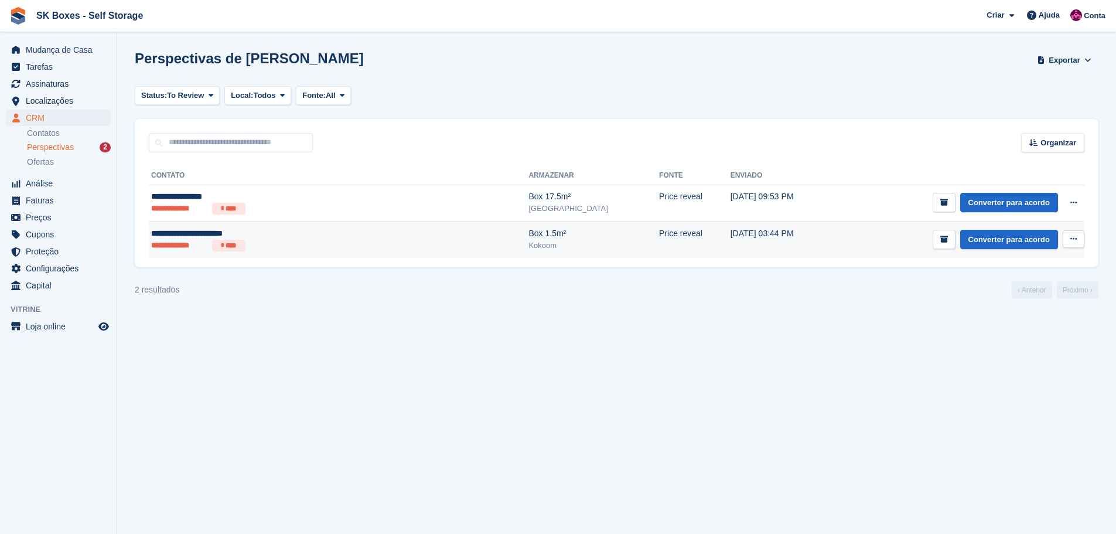
click at [273, 240] on ul "**********" at bounding box center [265, 246] width 228 height 12
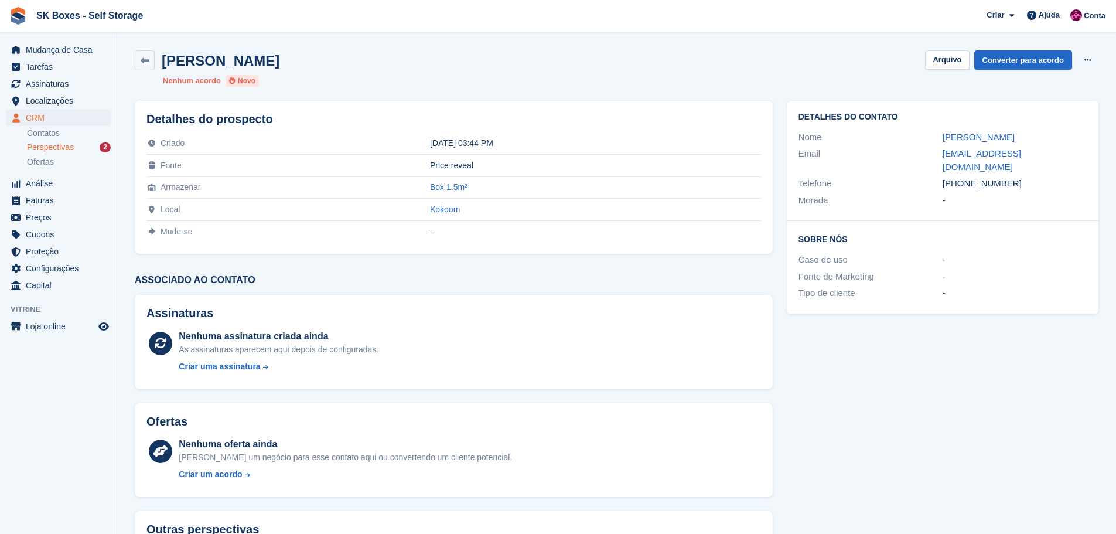
drag, startPoint x: 905, startPoint y: 141, endPoint x: 1086, endPoint y: 125, distance: 182.2
click at [1086, 125] on div "Detalhes do contato Nome Carla Sofia Fino Barroso Email carlabarrosoc@gmail.com…" at bounding box center [943, 161] width 312 height 120
copy div "Carla Sofia Fino Barroso"
drag, startPoint x: 983, startPoint y: 216, endPoint x: 1010, endPoint y: 186, distance: 40.2
click at [985, 221] on div "Sobre Nós Caso de uso - Fonte de Marketing - Tipo de cliente -" at bounding box center [943, 267] width 312 height 93
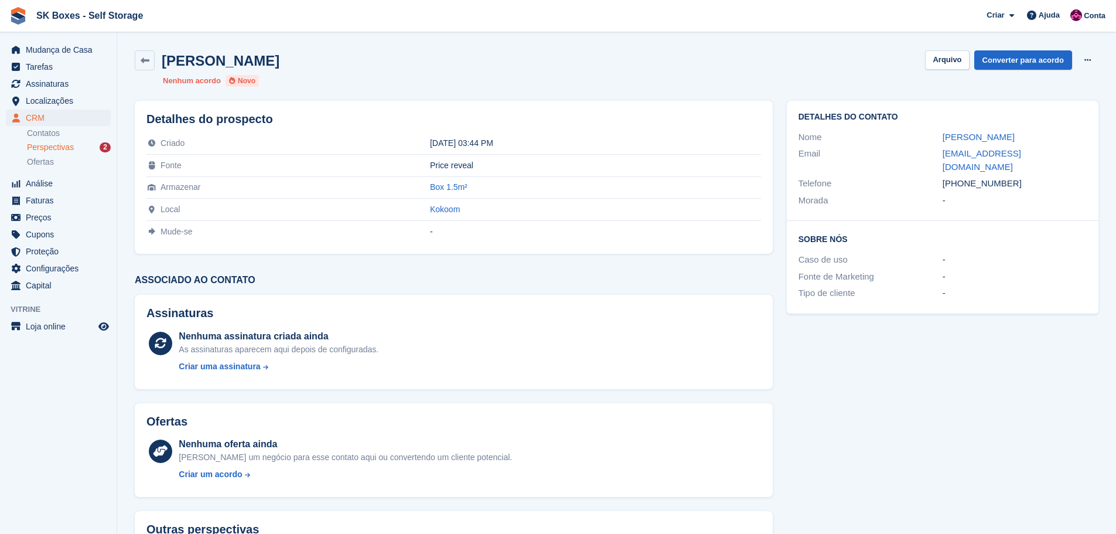
drag, startPoint x: 1022, startPoint y: 172, endPoint x: 962, endPoint y: 168, distance: 59.9
click at [962, 177] on div "+351965688782" at bounding box center [1014, 183] width 144 height 13
copy div "965688782"
drag, startPoint x: 966, startPoint y: 324, endPoint x: 891, endPoint y: 142, distance: 197.0
click at [966, 318] on div "Detalhes do contato Nome Carla Sofia Fino Barroso Email carlabarrosoc@gmail.com…" at bounding box center [942, 353] width 326 height 518
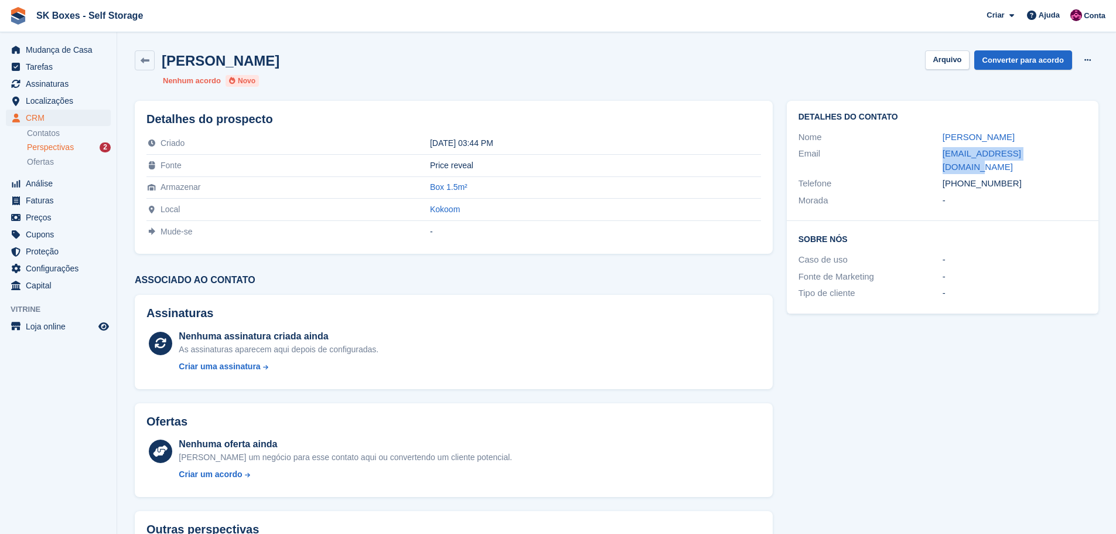
drag, startPoint x: 902, startPoint y: 151, endPoint x: 1124, endPoint y: 160, distance: 222.2
click at [1115, 160] on html "SK Boxes - Self Storage Criar Subscrição Fatura Contato Negócio Desconto Página…" at bounding box center [558, 267] width 1116 height 534
copy div "carlabarrosoc@gmail.com"
click at [964, 73] on div "Carla Sofia Fino Barroso Arquivo Converter para acordo Excluir cliente potencia…" at bounding box center [616, 68] width 977 height 50
click at [964, 65] on button "Arquivo" at bounding box center [947, 59] width 44 height 19
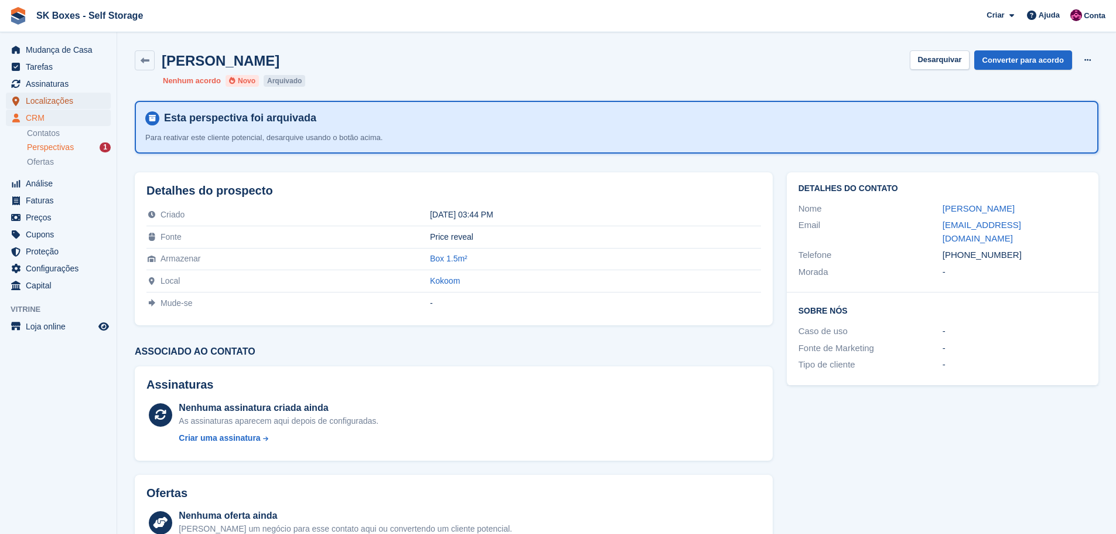
click at [61, 100] on span "Localizações" at bounding box center [61, 101] width 70 height 16
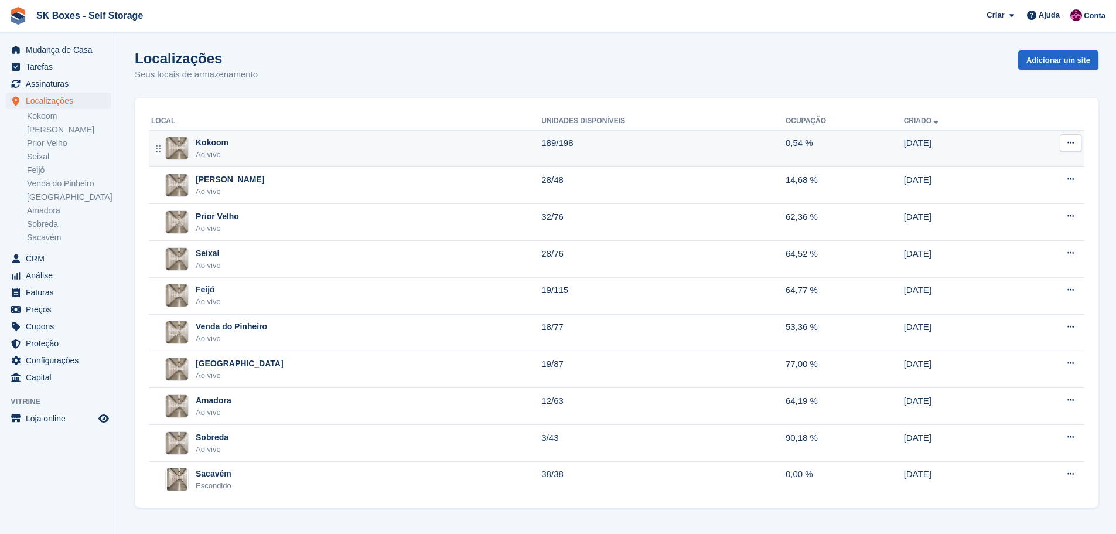
click at [307, 146] on div "Kokoom Ao vivo" at bounding box center [346, 148] width 390 height 24
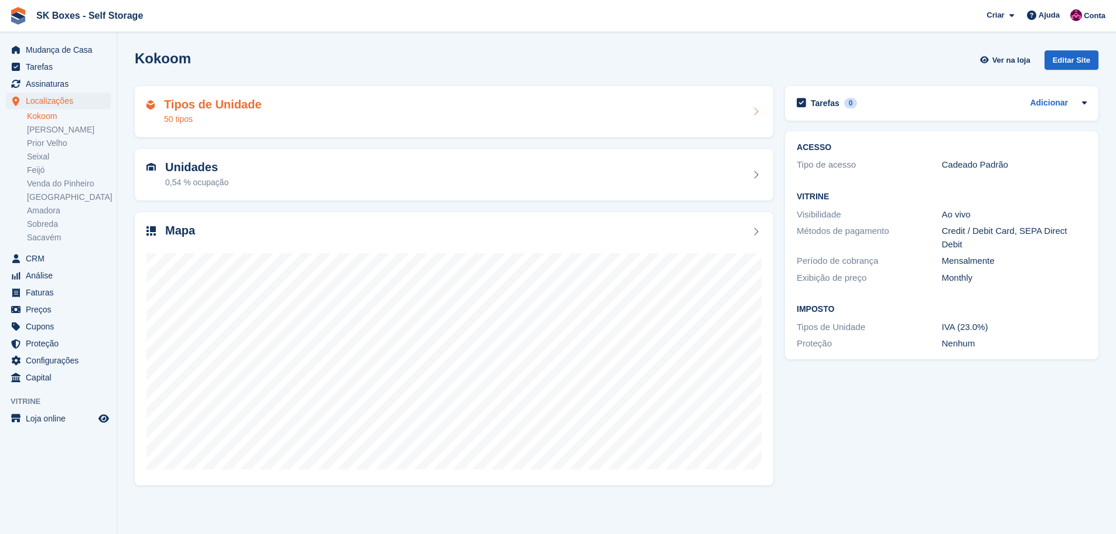
click at [295, 118] on div "Tipos de Unidade 50 tipos" at bounding box center [453, 112] width 615 height 28
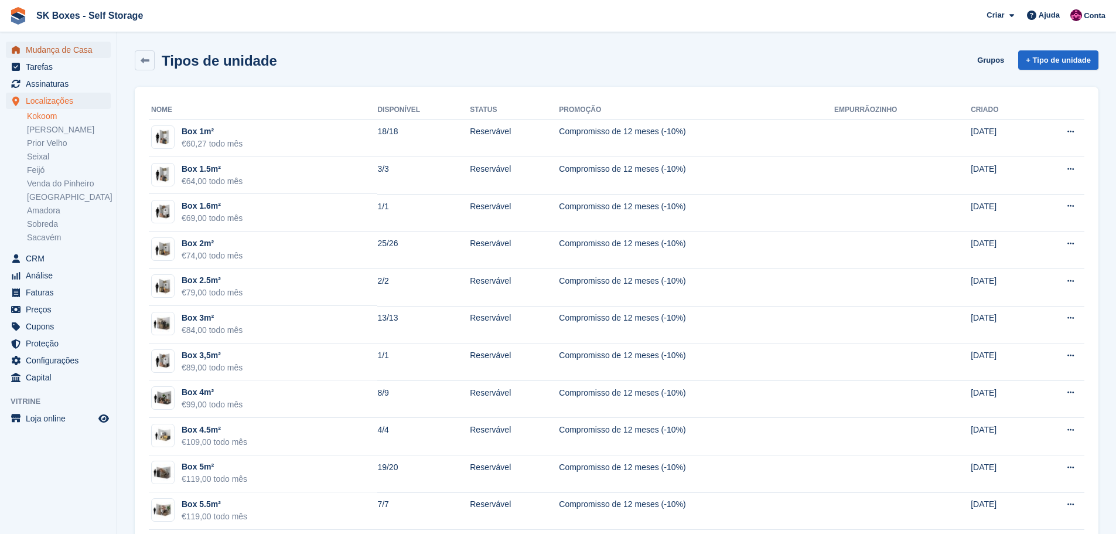
click at [64, 55] on span "Mudança de Casa" at bounding box center [61, 50] width 70 height 16
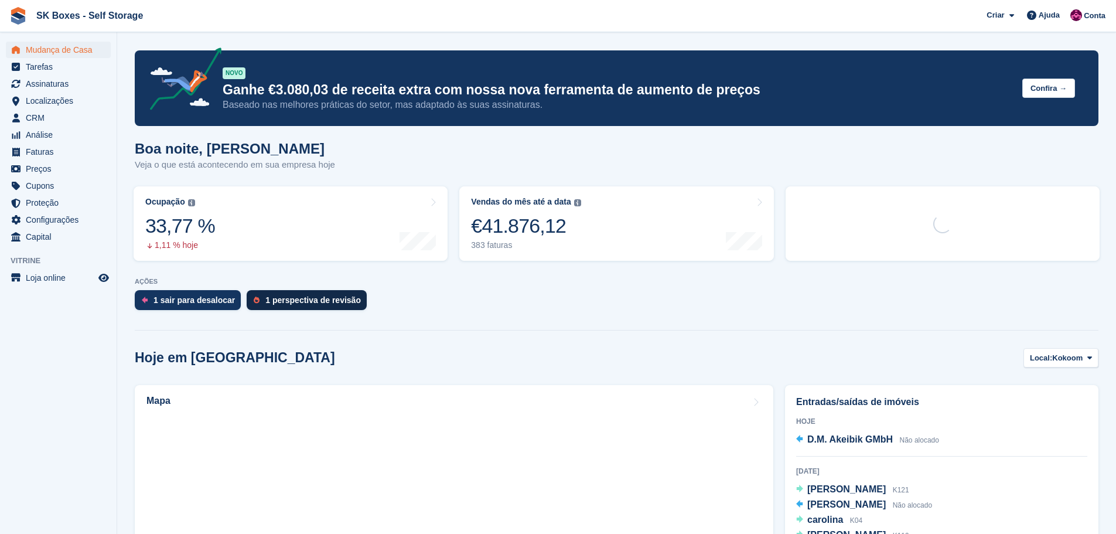
click at [311, 301] on div "1 perspectiva de revisão" at bounding box center [312, 299] width 95 height 9
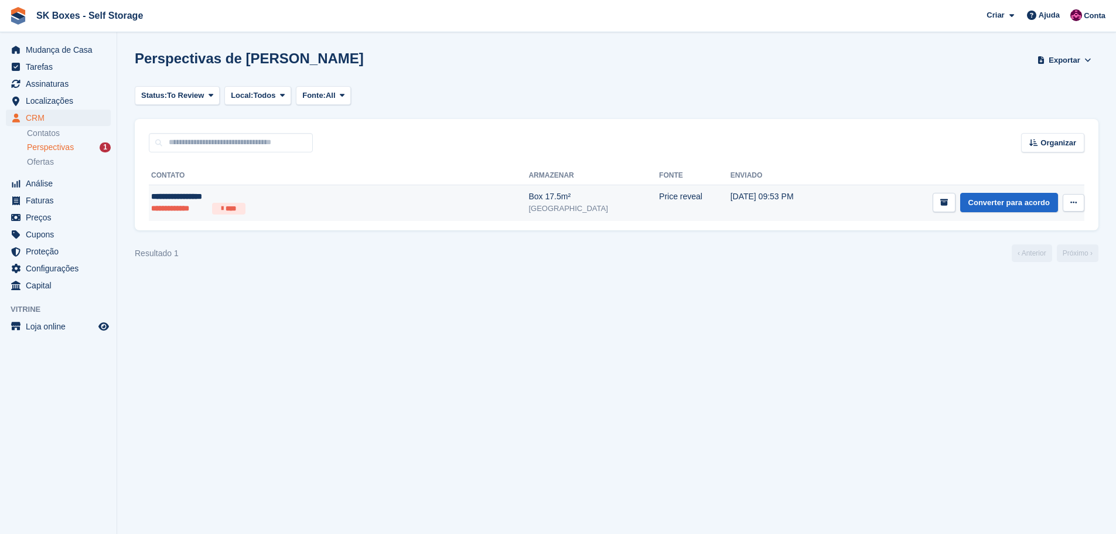
click at [263, 202] on div "**********" at bounding box center [265, 196] width 228 height 12
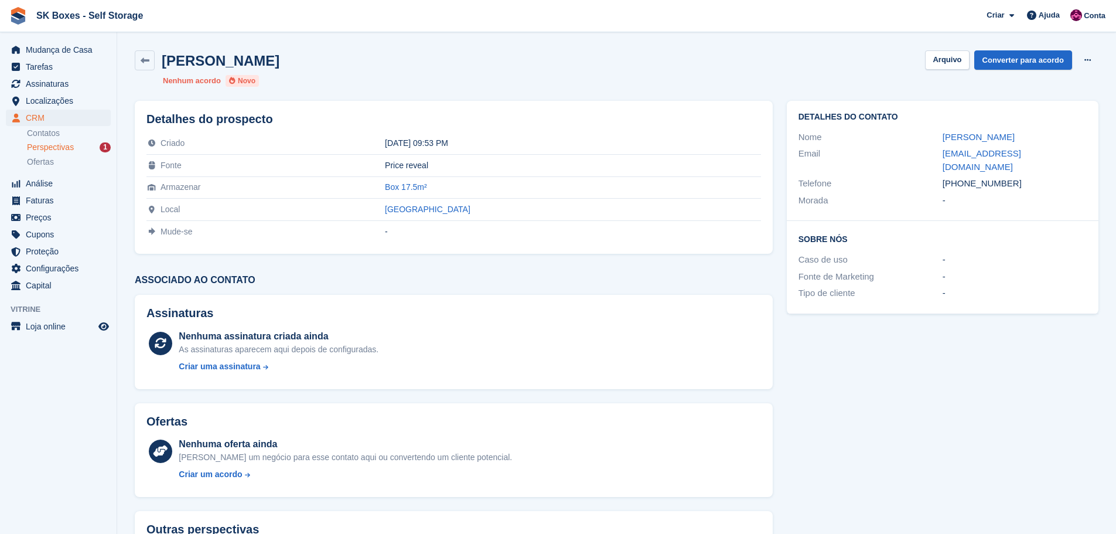
drag, startPoint x: 925, startPoint y: 137, endPoint x: 1071, endPoint y: 135, distance: 145.3
click at [1071, 135] on div "Nome Renata Direitinho" at bounding box center [942, 137] width 288 height 17
copy div "Renata Direitinho"
click at [1022, 194] on div "-" at bounding box center [1014, 200] width 144 height 13
drag, startPoint x: 1025, startPoint y: 166, endPoint x: 963, endPoint y: 167, distance: 62.7
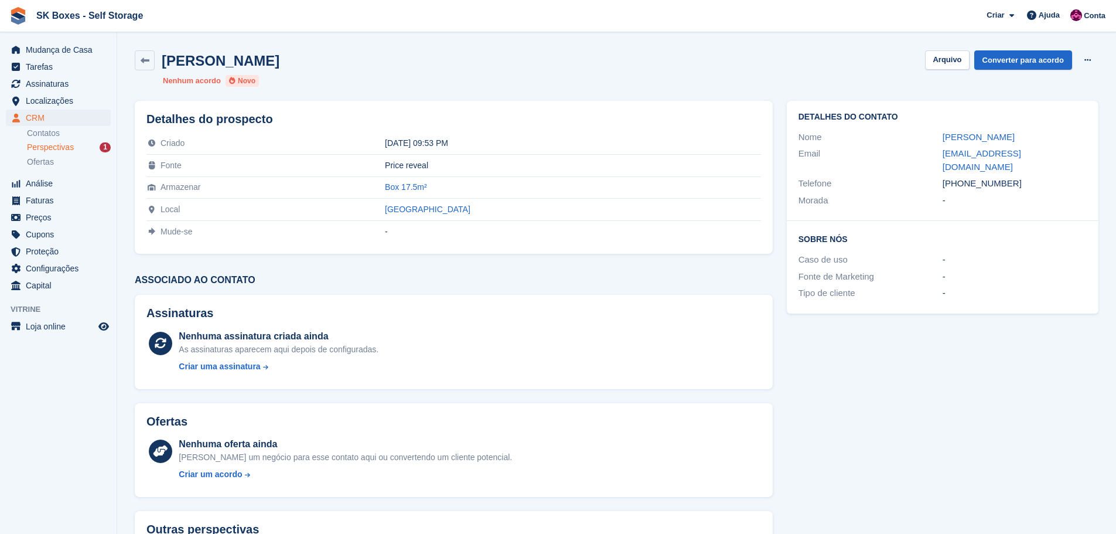
click at [963, 177] on div "+351937340893" at bounding box center [1014, 183] width 144 height 13
copy div "937340893"
copy div "renatacdireitinho@gmail.com"
drag, startPoint x: 921, startPoint y: 156, endPoint x: 1054, endPoint y: 160, distance: 133.0
click at [1054, 160] on div "Email renatacdireitinho@gmail.com" at bounding box center [942, 160] width 288 height 30
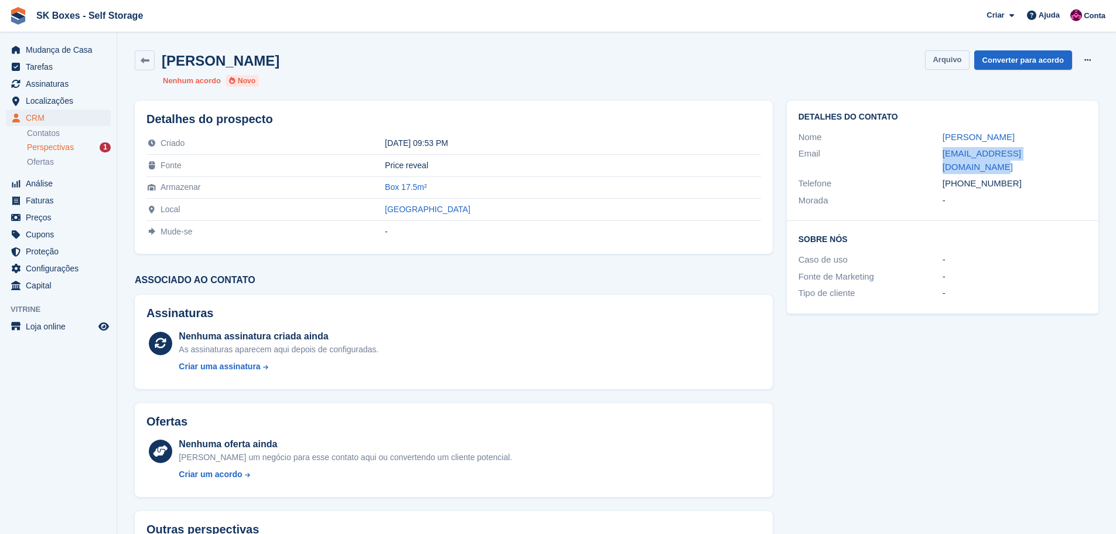
click at [959, 61] on button "Arquivo" at bounding box center [947, 59] width 44 height 19
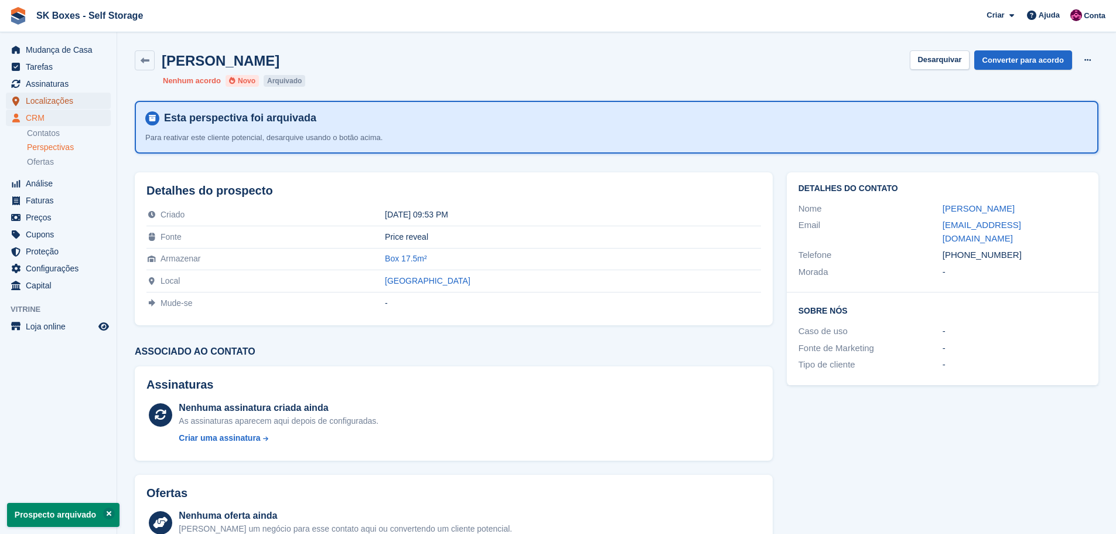
click at [60, 103] on span "Localizações" at bounding box center [61, 101] width 70 height 16
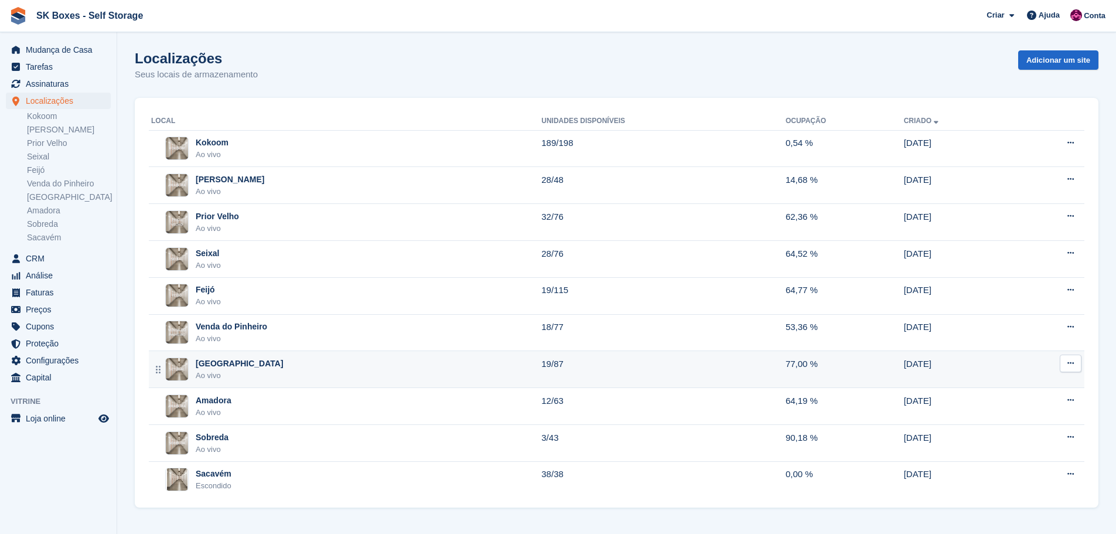
click at [309, 371] on div "Setúbal Ao vivo" at bounding box center [346, 369] width 390 height 24
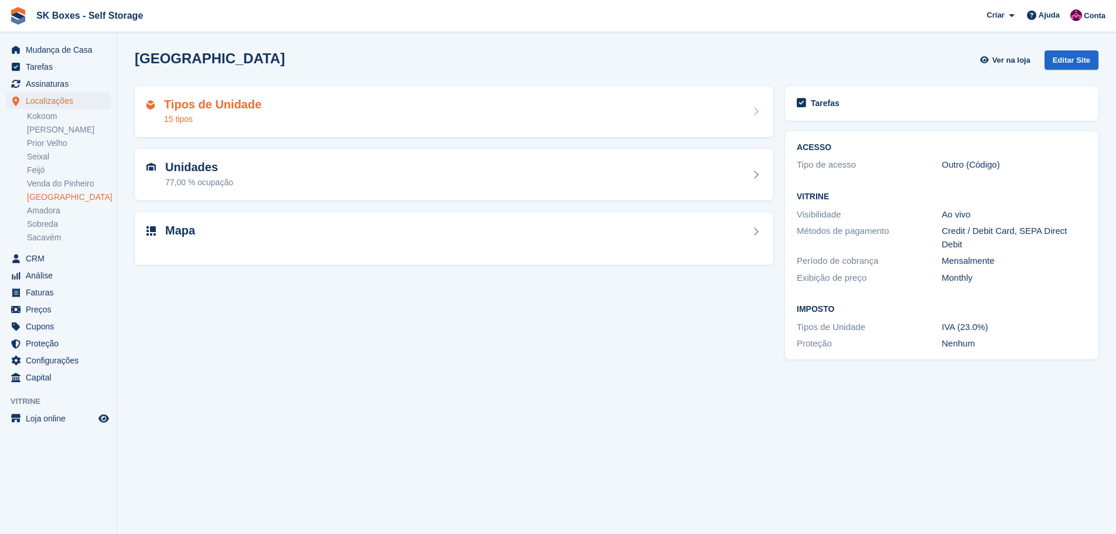
click at [306, 123] on div "Tipos de Unidade 15 tipos" at bounding box center [453, 112] width 615 height 28
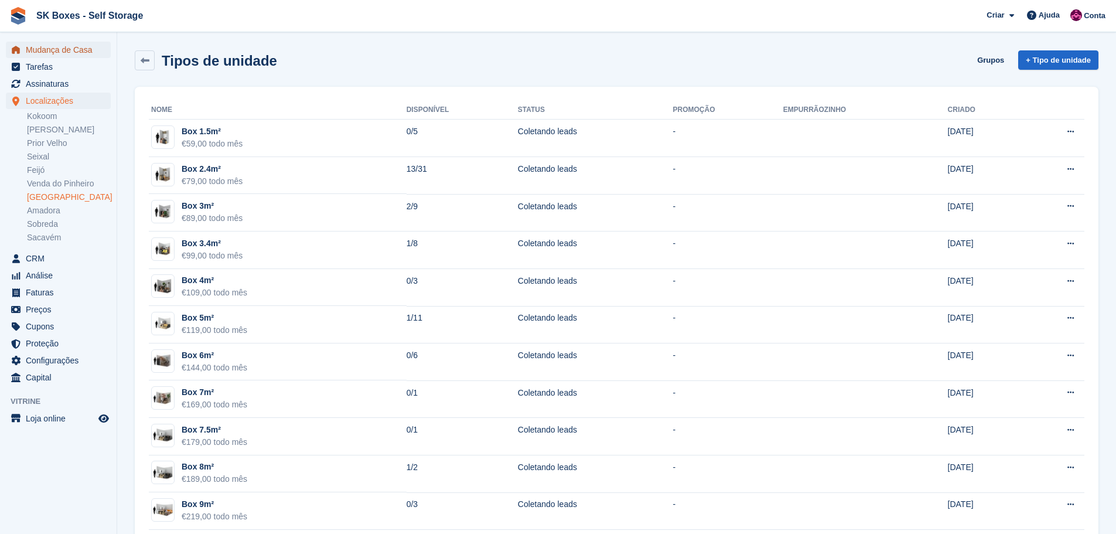
click at [60, 50] on span "Mudança de Casa" at bounding box center [61, 50] width 70 height 16
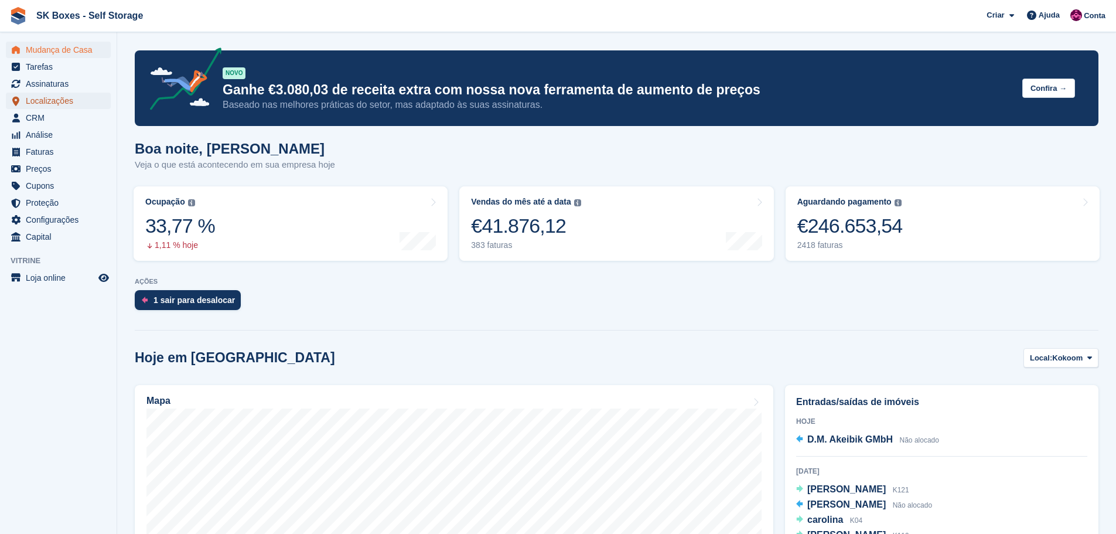
click at [63, 104] on span "Localizações" at bounding box center [61, 101] width 70 height 16
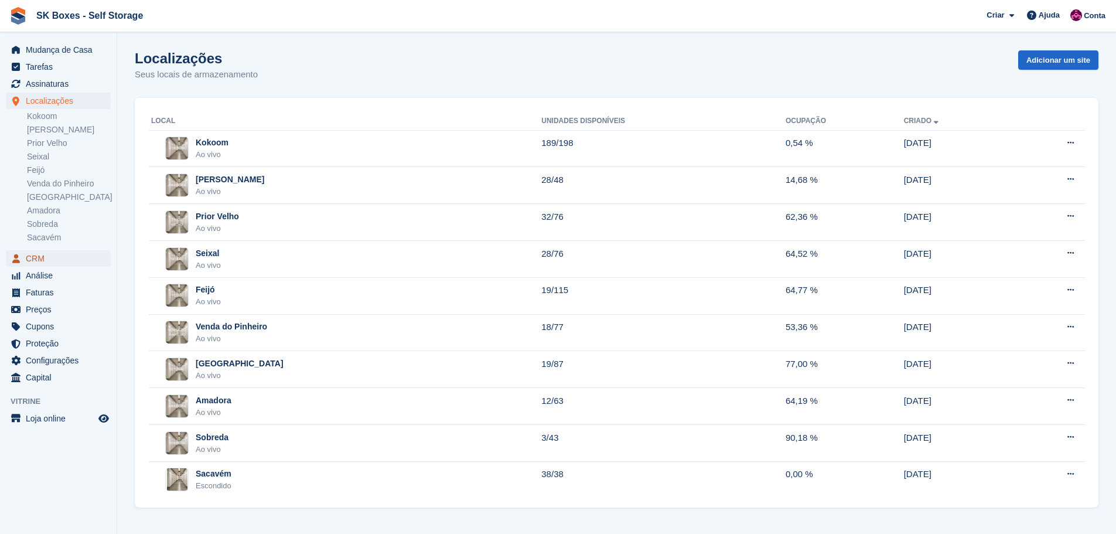
click at [36, 263] on span "CRM" at bounding box center [61, 258] width 70 height 16
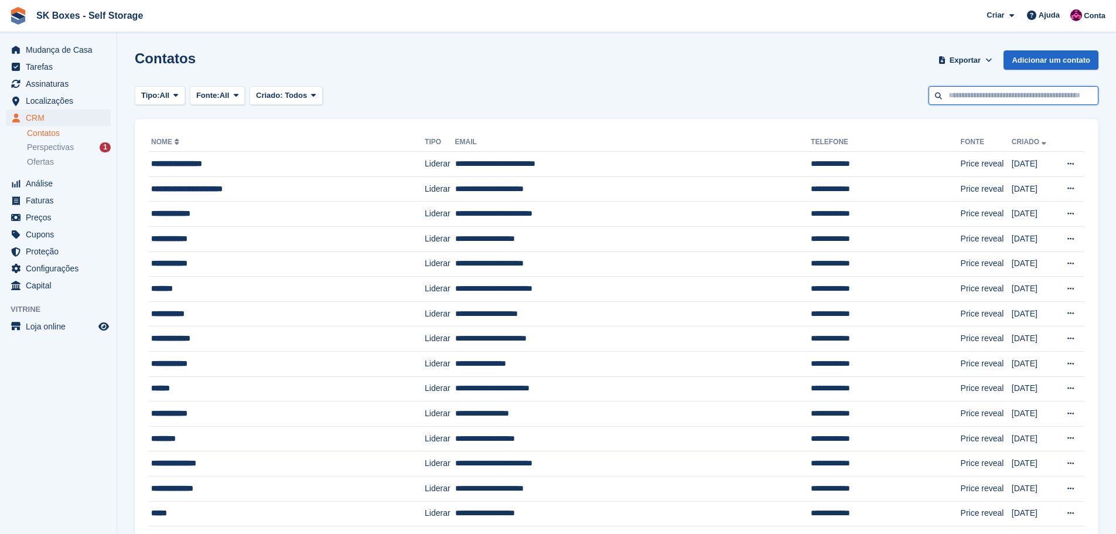
click at [952, 98] on input "text" at bounding box center [1013, 95] width 170 height 19
paste input "**********"
type input "**********"
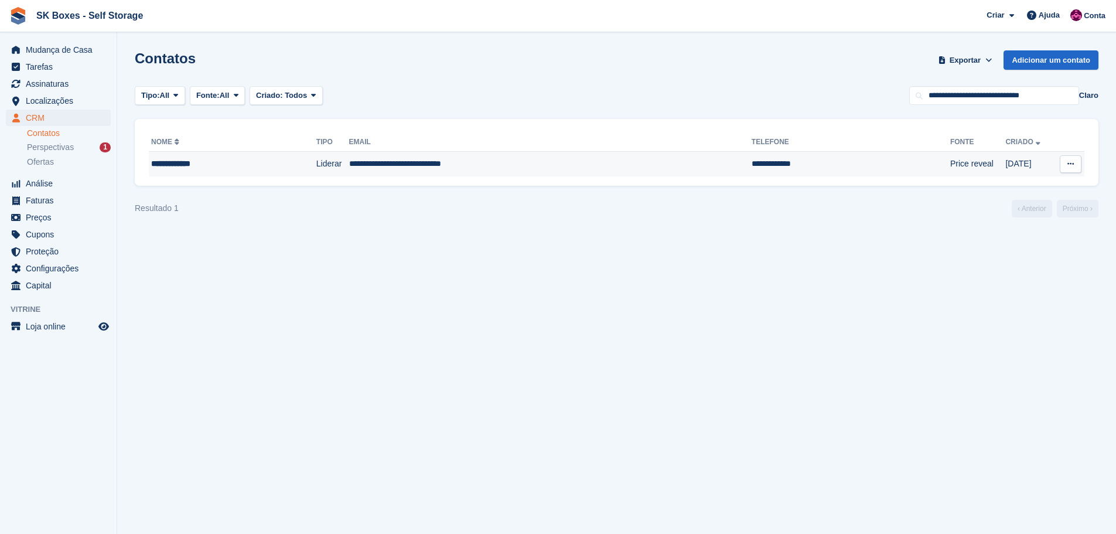
click at [950, 166] on td "Price reveal" at bounding box center [978, 164] width 56 height 25
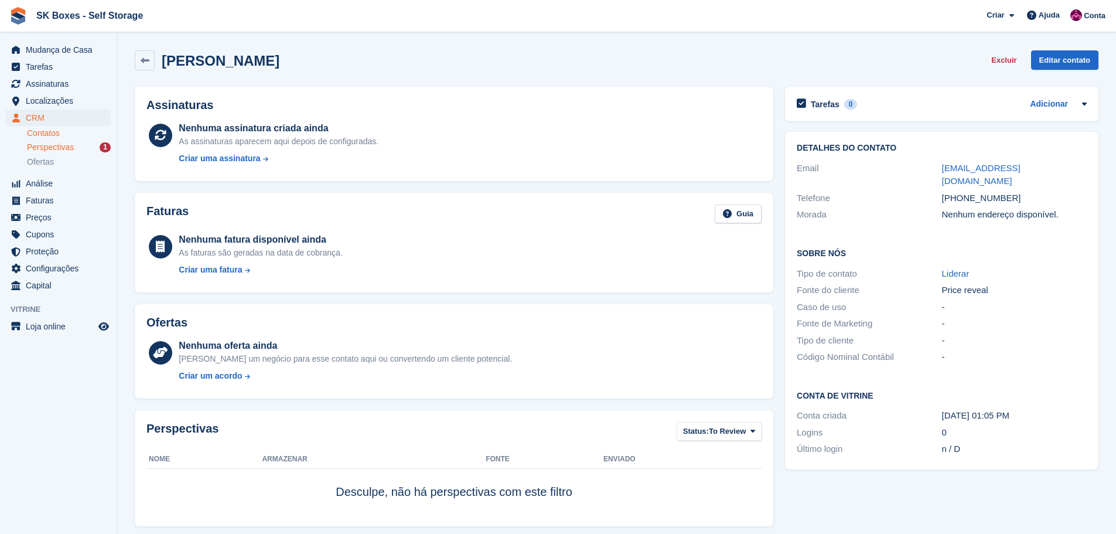
click at [67, 150] on span "Perspectivas" at bounding box center [50, 147] width 47 height 11
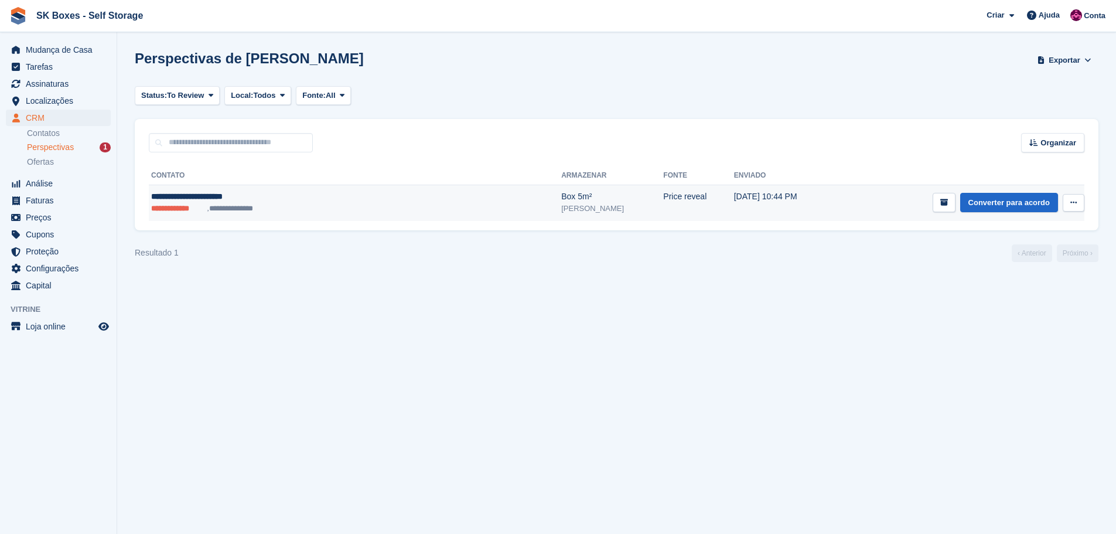
click at [240, 207] on li "**********" at bounding box center [232, 209] width 51 height 12
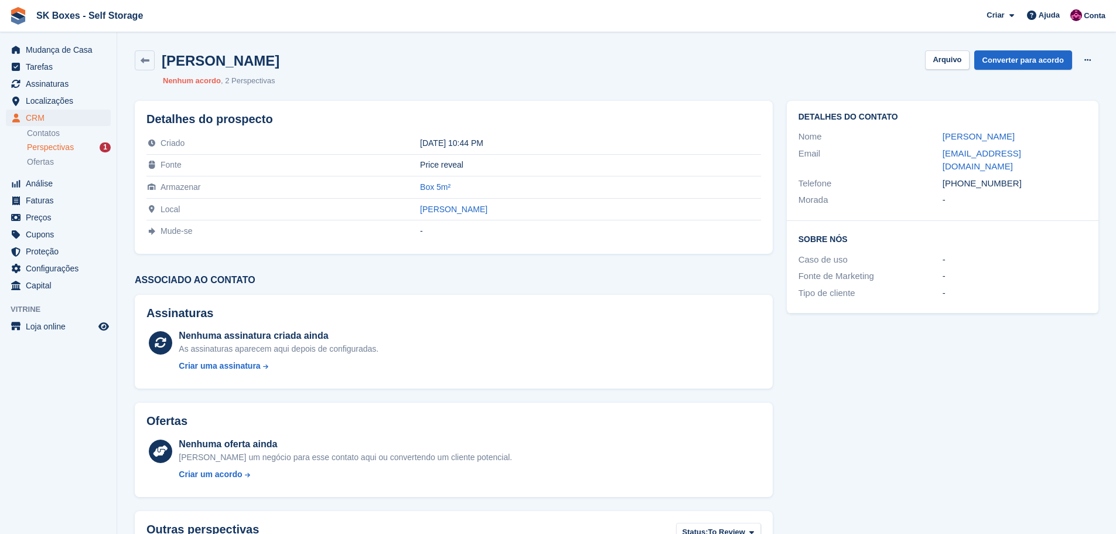
drag, startPoint x: 1015, startPoint y: 172, endPoint x: 963, endPoint y: 172, distance: 52.1
click at [963, 177] on div "[PHONE_NUMBER]" at bounding box center [1014, 183] width 144 height 13
copy div "915015336"
click at [931, 71] on div "[PERSON_NAME] [GEOGRAPHIC_DATA] Converter para acordo Excluir cliente potencial…" at bounding box center [616, 68] width 977 height 50
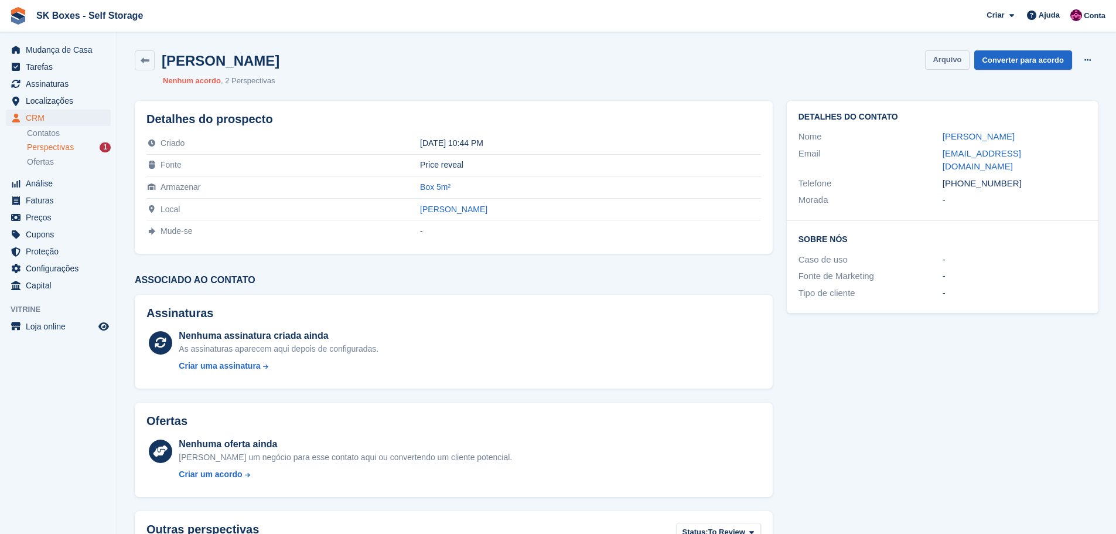
click at [935, 69] on button "Arquivo" at bounding box center [947, 59] width 44 height 19
